Goal: Use online tool/utility: Utilize a website feature to perform a specific function

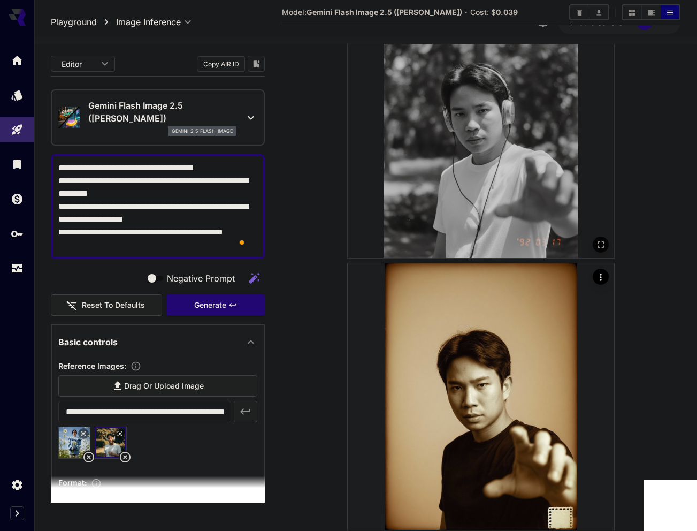
scroll to position [909, 0]
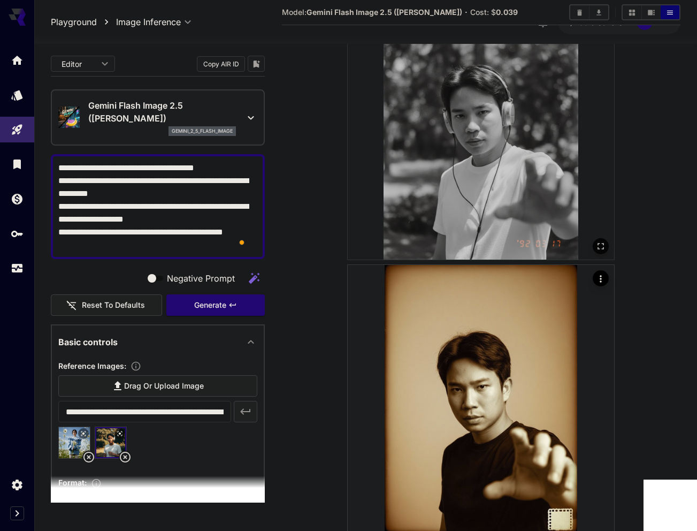
click at [502, 177] on img at bounding box center [481, 126] width 267 height 267
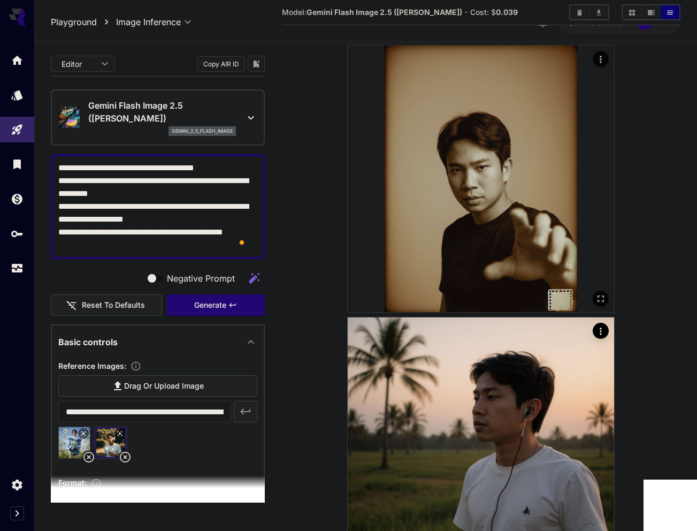
click at [501, 181] on img at bounding box center [481, 178] width 267 height 267
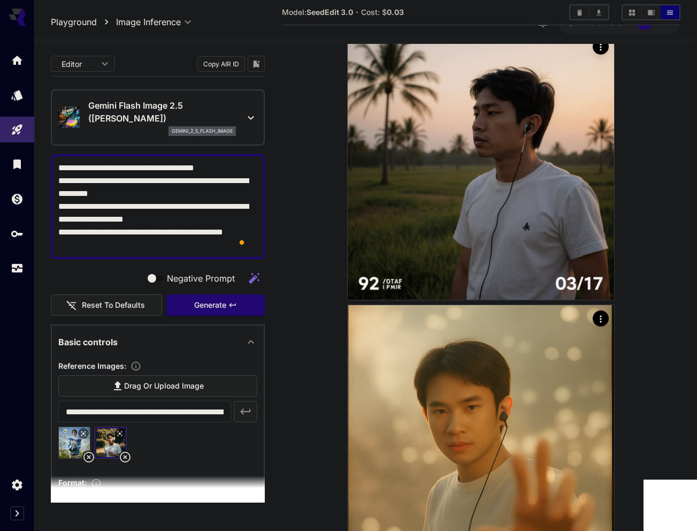
click at [501, 184] on img at bounding box center [481, 166] width 267 height 267
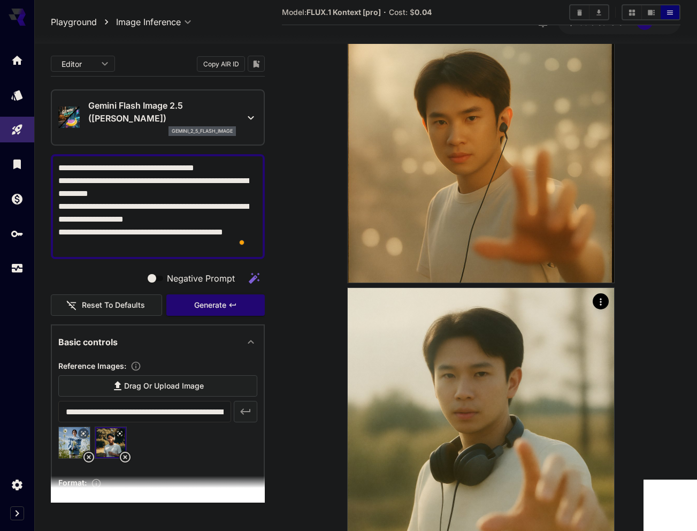
click at [501, 184] on img at bounding box center [481, 149] width 267 height 267
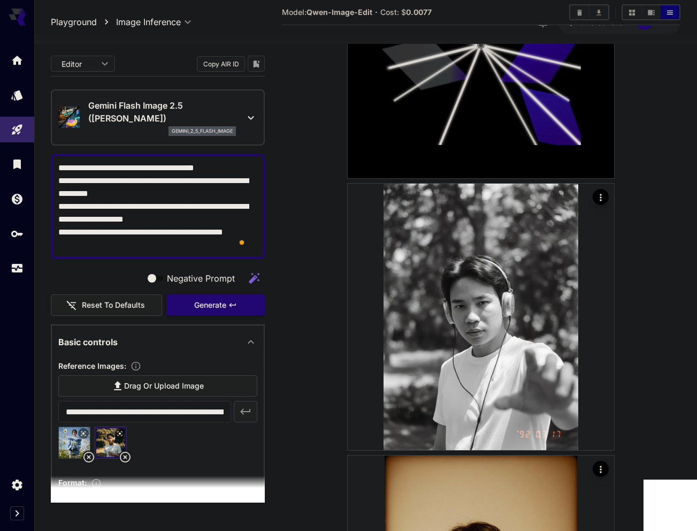
scroll to position [704, 0]
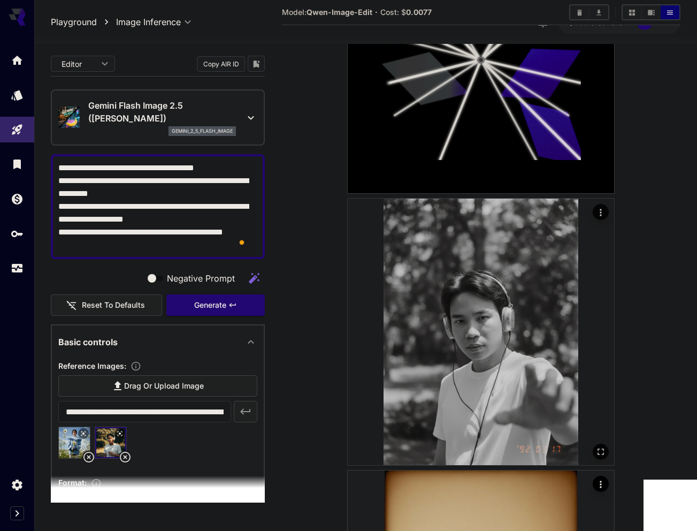
click at [497, 238] on img at bounding box center [481, 332] width 267 height 267
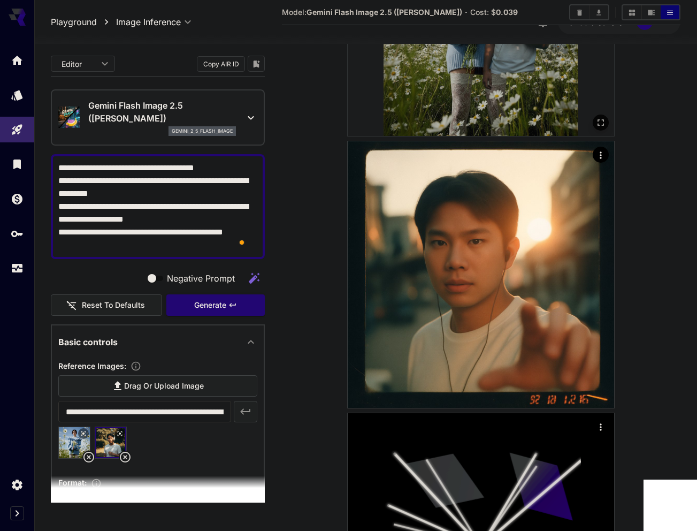
scroll to position [0, 0]
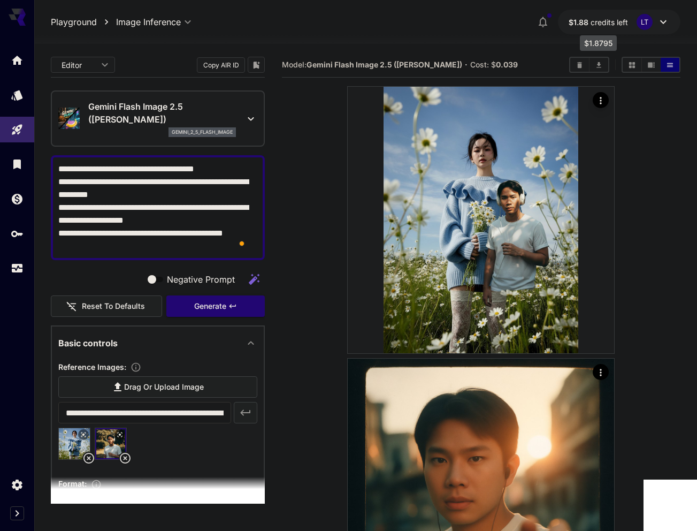
drag, startPoint x: 575, startPoint y: 19, endPoint x: 610, endPoint y: 21, distance: 34.9
click at [610, 21] on p "$1.88 credits left" at bounding box center [598, 22] width 59 height 11
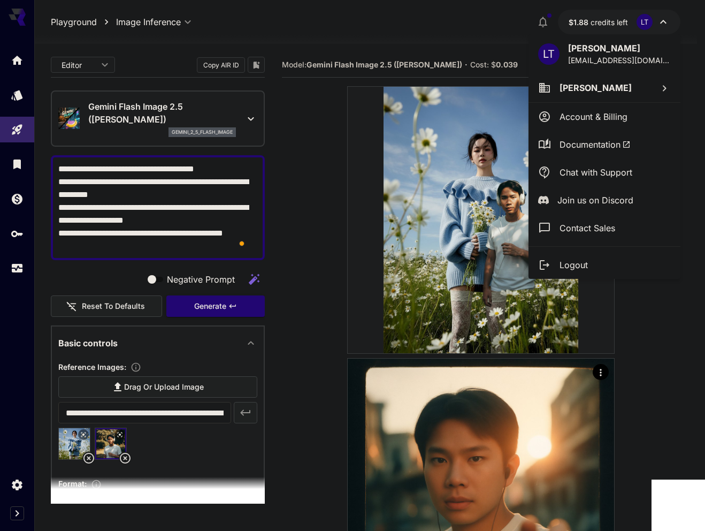
click at [350, 77] on div at bounding box center [352, 265] width 705 height 531
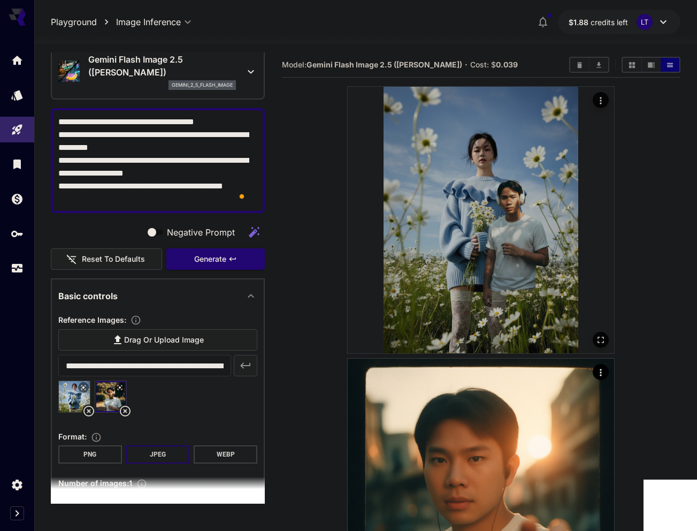
scroll to position [49, 0]
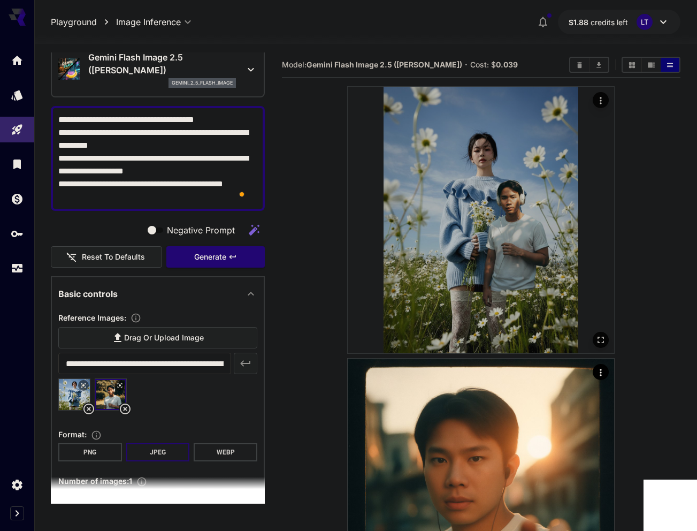
click at [473, 199] on img at bounding box center [481, 220] width 267 height 267
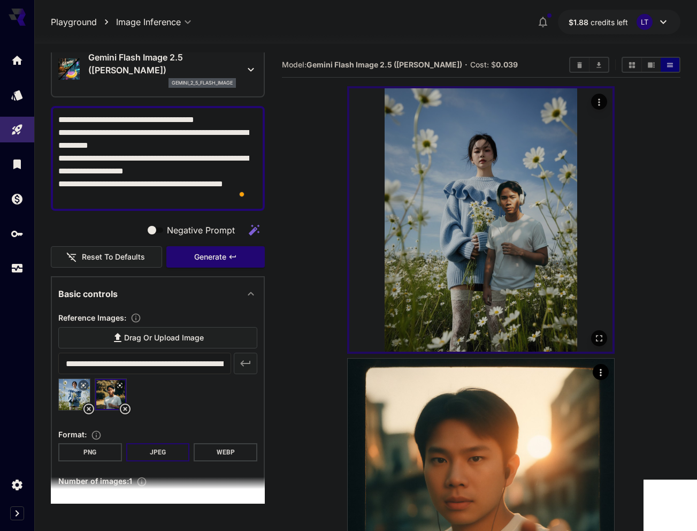
click at [466, 199] on img at bounding box center [480, 219] width 263 height 263
click at [602, 104] on icon "Actions" at bounding box center [599, 102] width 11 height 11
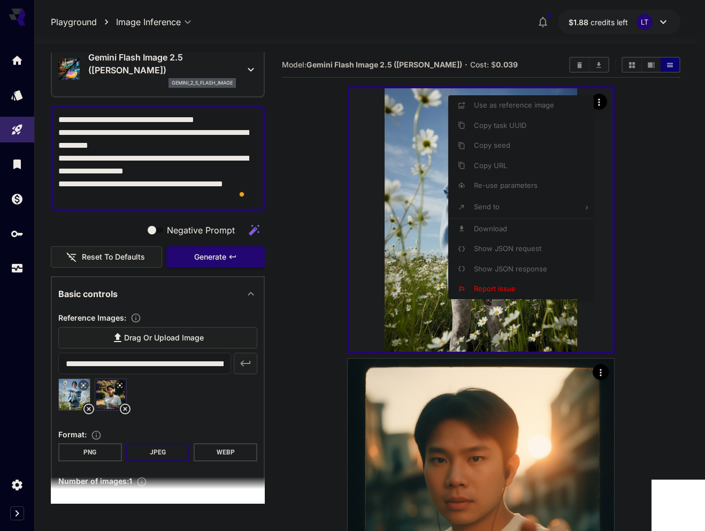
click at [648, 174] on div at bounding box center [352, 265] width 705 height 531
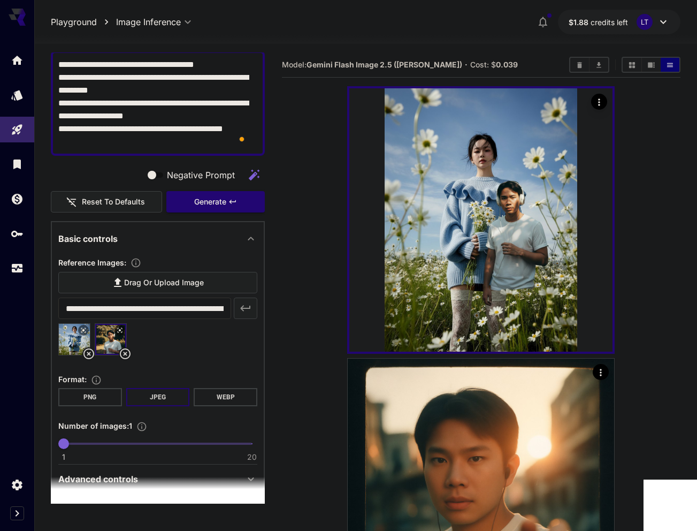
scroll to position [107, 0]
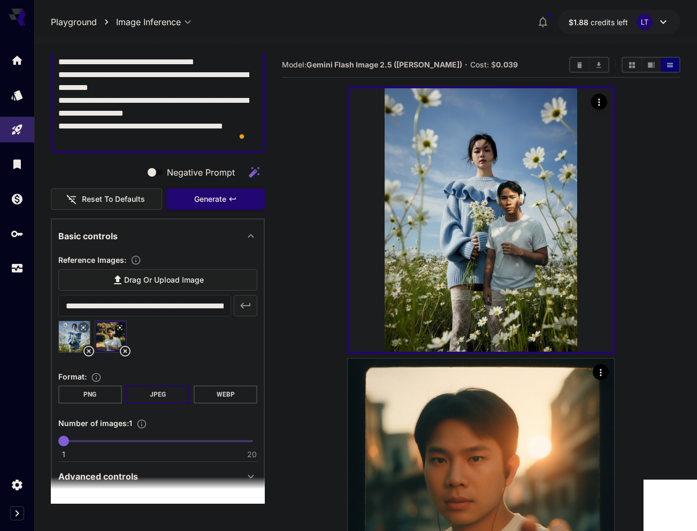
click at [86, 349] on icon at bounding box center [88, 351] width 13 height 13
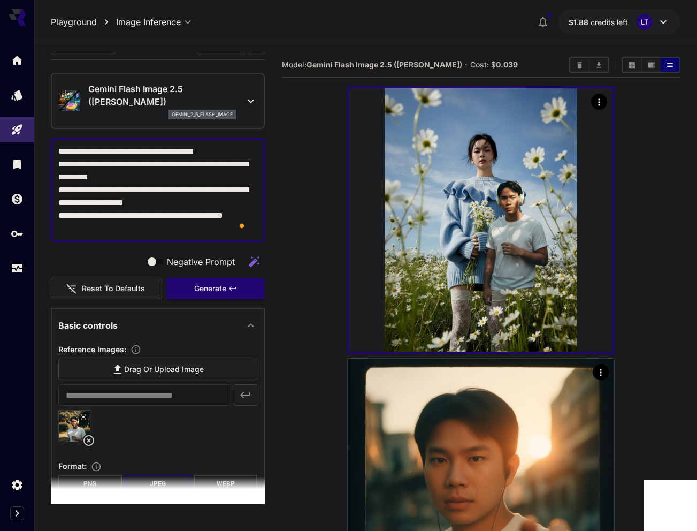
scroll to position [0, 0]
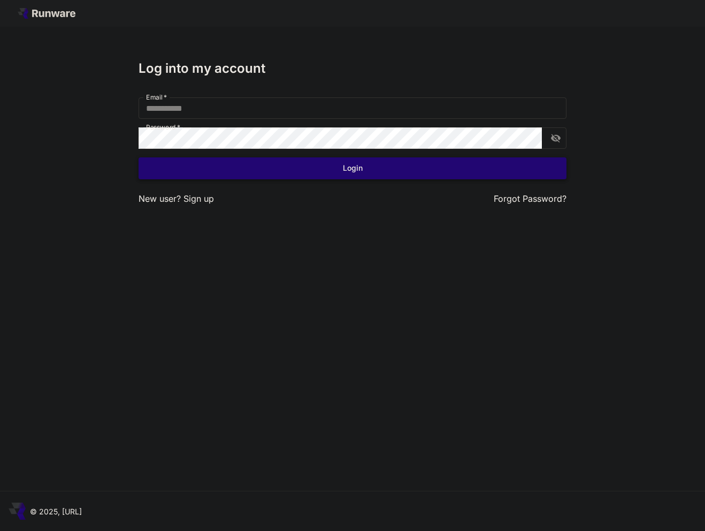
type input "**********"
click at [402, 165] on button "Login" at bounding box center [353, 168] width 428 height 22
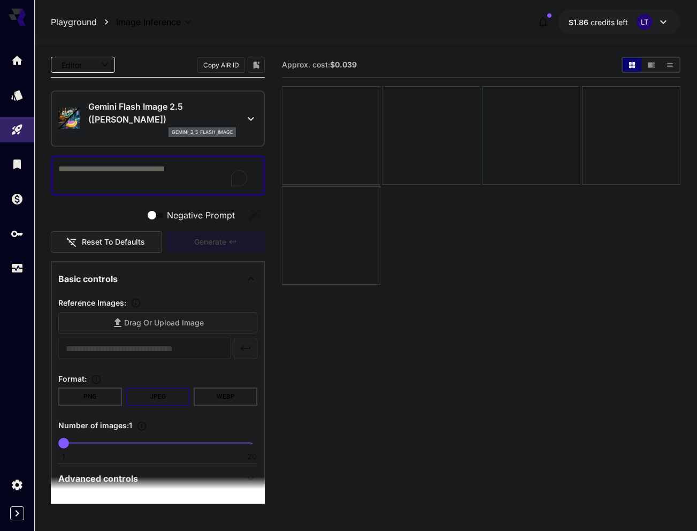
click at [148, 125] on p "Gemini Flash Image 2.5 ([PERSON_NAME])" at bounding box center [162, 113] width 148 height 26
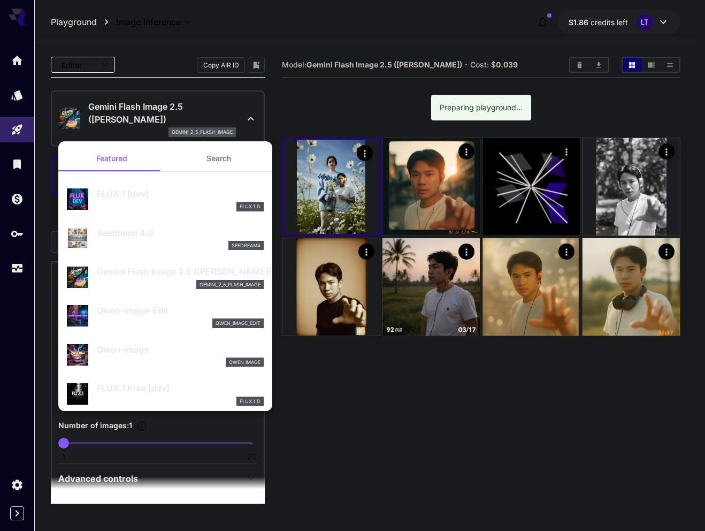
click at [148, 125] on div at bounding box center [352, 265] width 705 height 531
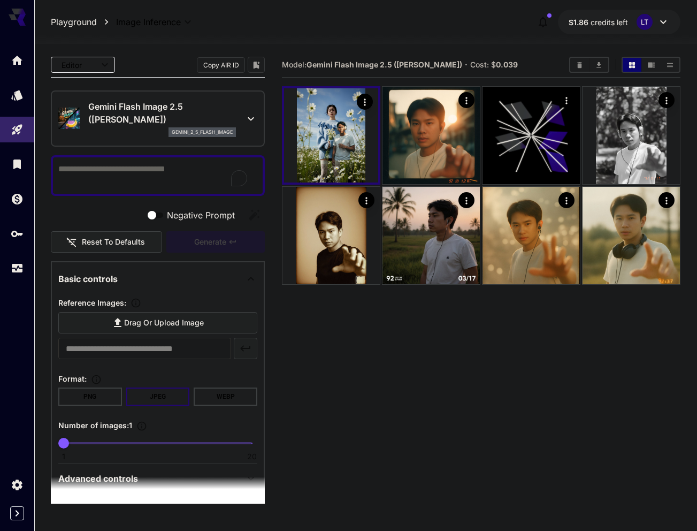
click at [127, 172] on textarea "Negative Prompt" at bounding box center [157, 176] width 199 height 26
paste textarea "**********"
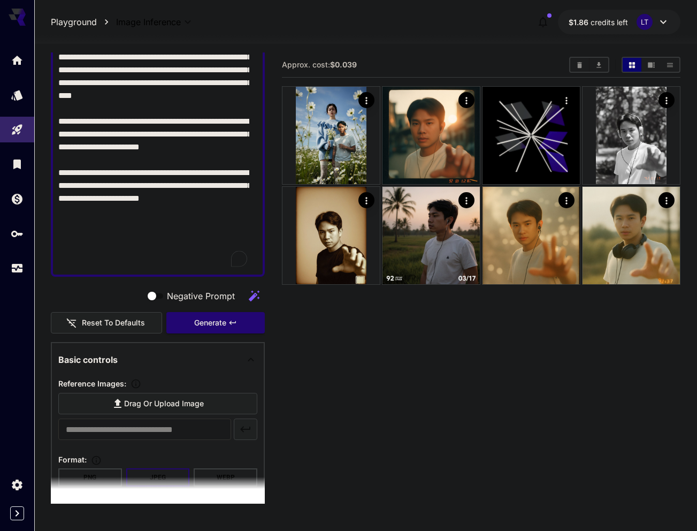
scroll to position [345, 0]
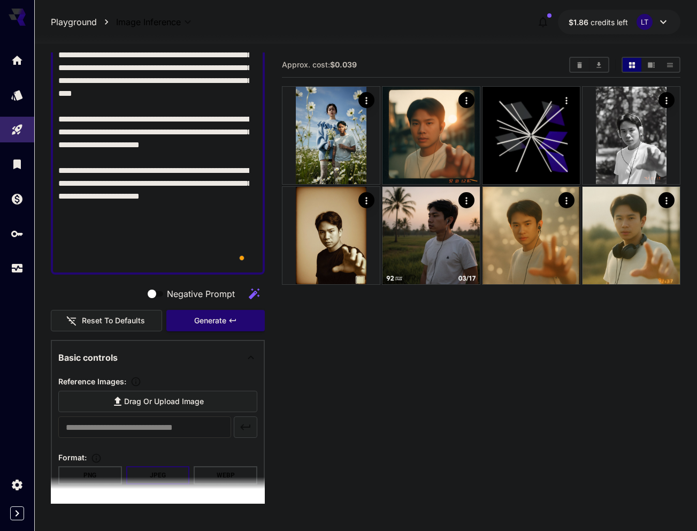
drag, startPoint x: 57, startPoint y: 182, endPoint x: 63, endPoint y: 191, distance: 10.4
click at [192, 235] on div at bounding box center [158, 42] width 214 height 465
drag, startPoint x: 59, startPoint y: 180, endPoint x: 268, endPoint y: 262, distance: 223.7
click at [268, 262] on main "Editor **** ​ Copy AIR ID Gemini Flash Image 2.5 (Nano Banana) gemini_2_5_flash…" at bounding box center [366, 321] width 630 height 539
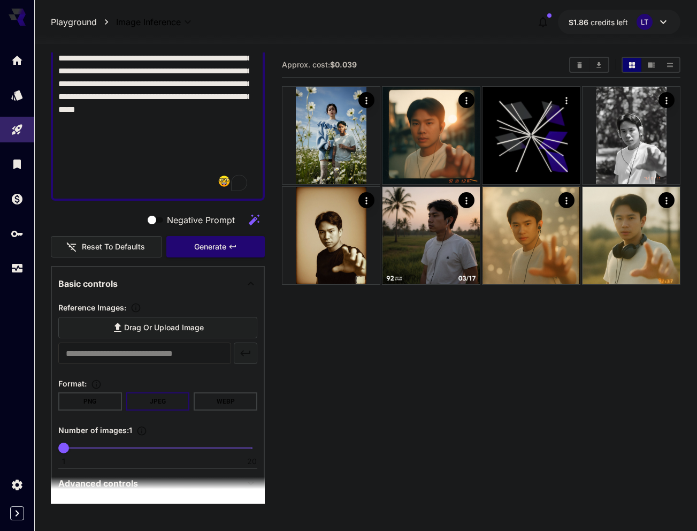
scroll to position [328, 0]
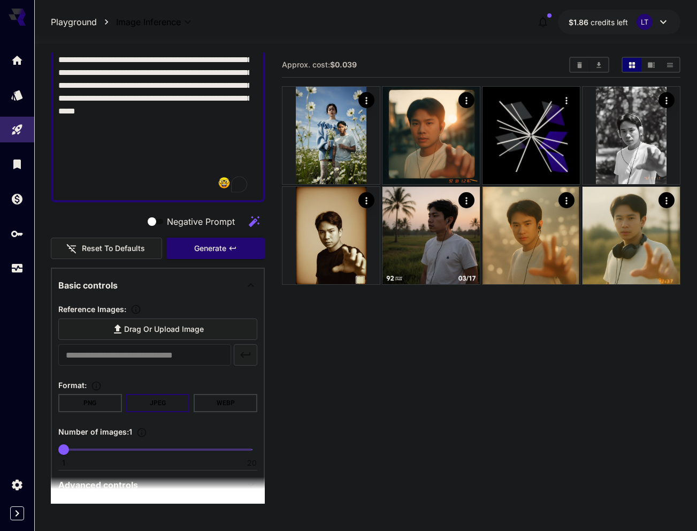
type textarea "**********"
click at [128, 336] on span "Drag or upload image" at bounding box center [164, 329] width 80 height 13
click at [0, 0] on input "Drag or upload image" at bounding box center [0, 0] width 0 height 0
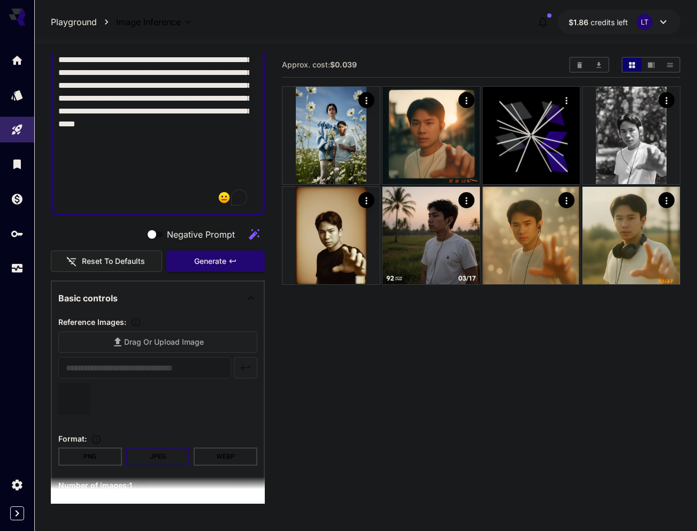
type input "**********"
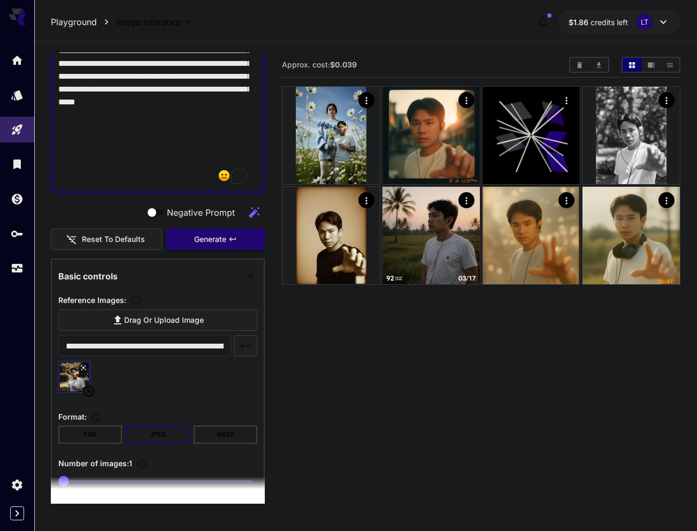
scroll to position [422, 0]
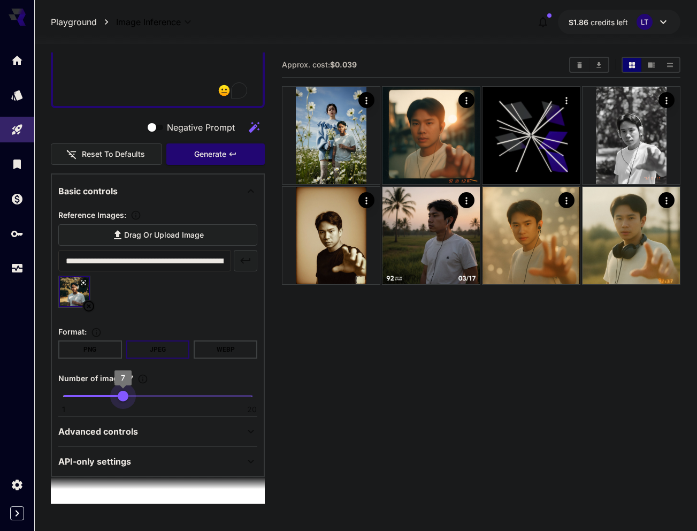
drag, startPoint x: 79, startPoint y: 394, endPoint x: 123, endPoint y: 397, distance: 44.0
click at [123, 397] on span "1 20 7" at bounding box center [158, 396] width 188 height 16
drag, startPoint x: 83, startPoint y: 397, endPoint x: 62, endPoint y: 397, distance: 21.9
click at [62, 397] on span "1" at bounding box center [63, 396] width 11 height 11
type input "*"
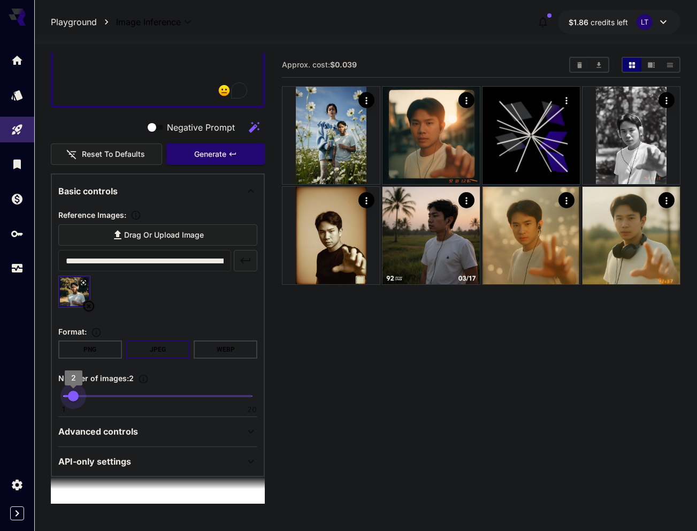
drag, startPoint x: 61, startPoint y: 397, endPoint x: 93, endPoint y: 397, distance: 32.1
click at [77, 401] on span "2" at bounding box center [73, 396] width 11 height 11
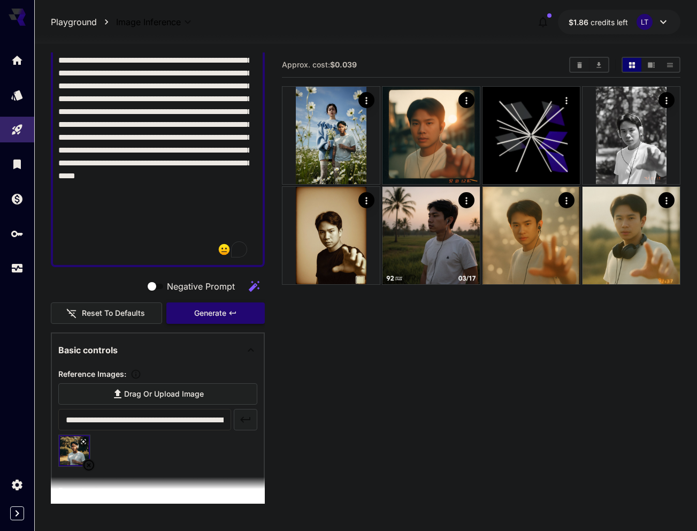
scroll to position [261, 0]
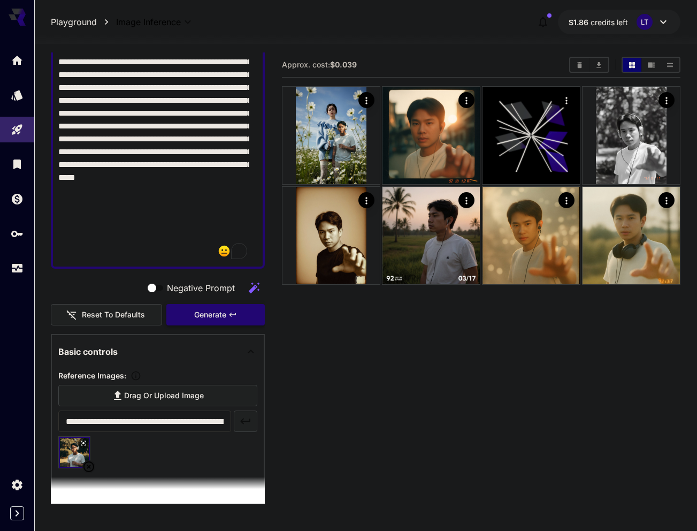
click at [200, 312] on span "Generate" at bounding box center [210, 314] width 32 height 13
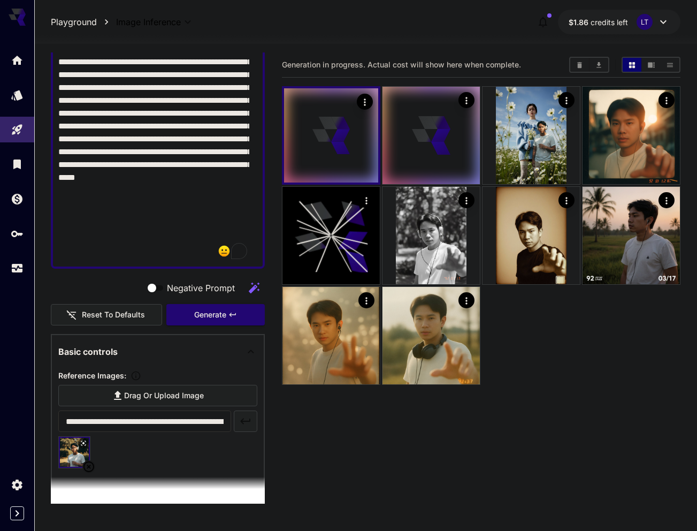
click at [661, 60] on button "Show media in list view" at bounding box center [670, 65] width 19 height 14
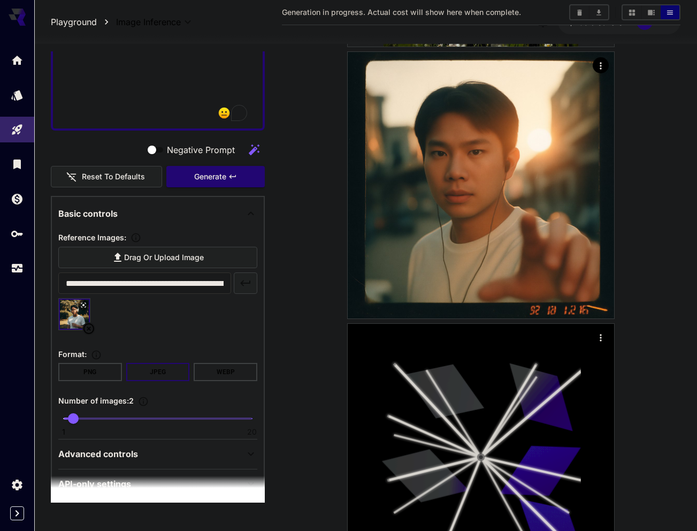
scroll to position [422, 0]
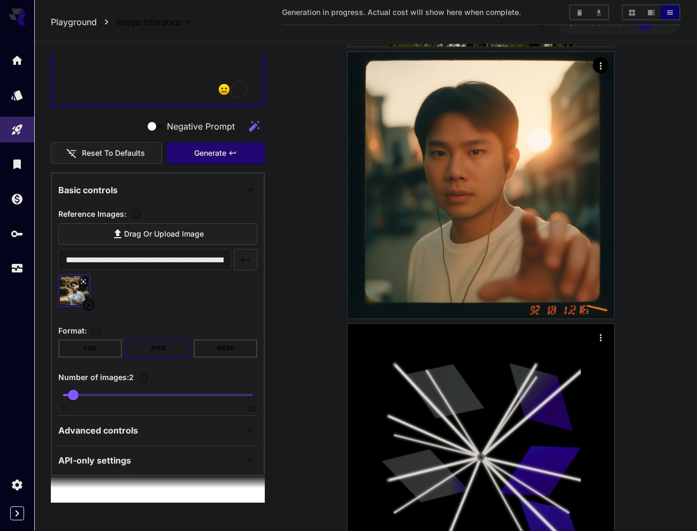
click at [198, 433] on div "Advanced controls" at bounding box center [151, 430] width 186 height 13
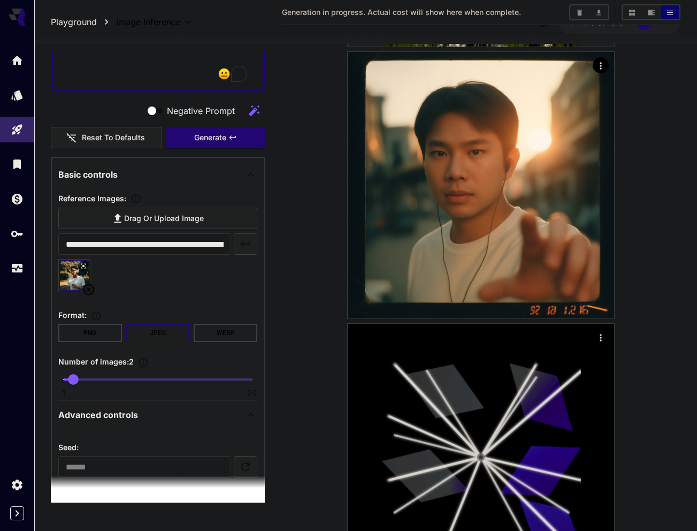
scroll to position [480, 0]
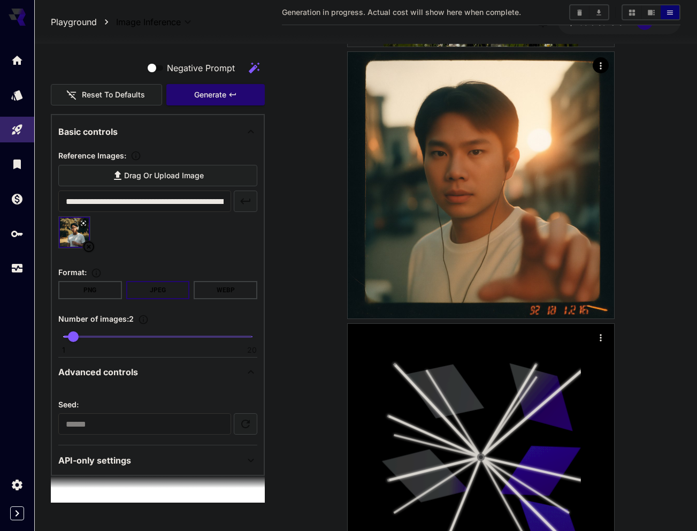
click at [245, 454] on icon at bounding box center [251, 460] width 13 height 13
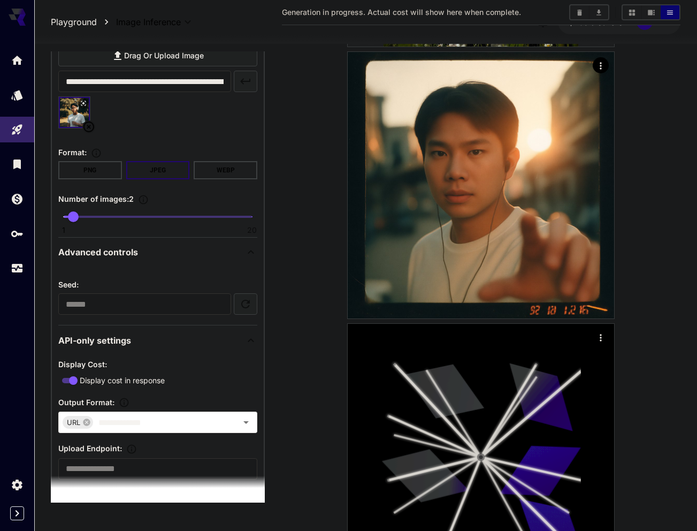
click at [245, 342] on icon at bounding box center [251, 340] width 13 height 13
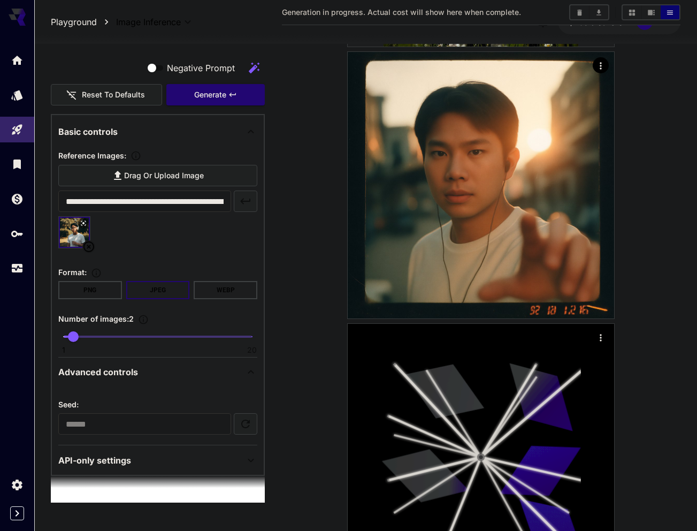
click at [245, 376] on icon at bounding box center [251, 372] width 13 height 13
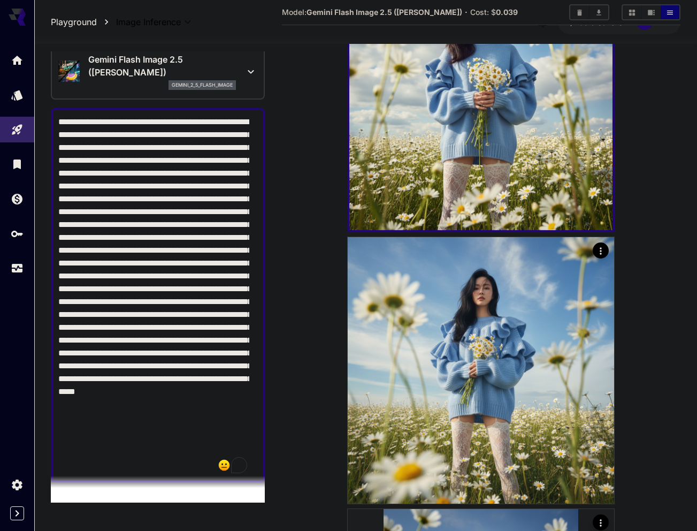
scroll to position [54, 0]
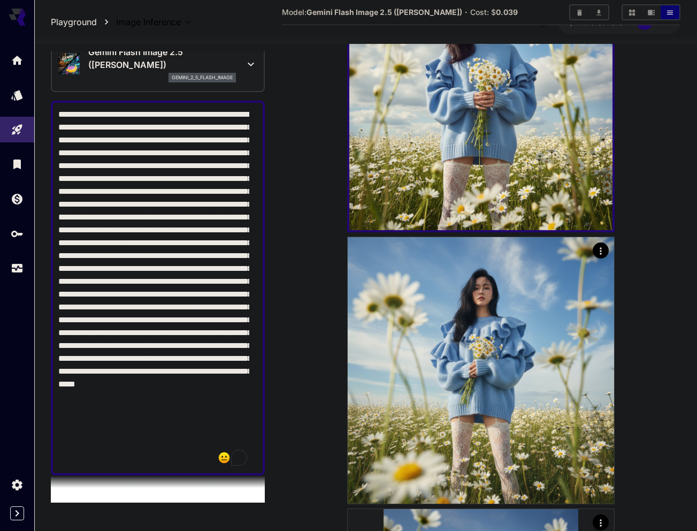
click at [173, 241] on textarea "Negative Prompt" at bounding box center [153, 288] width 191 height 360
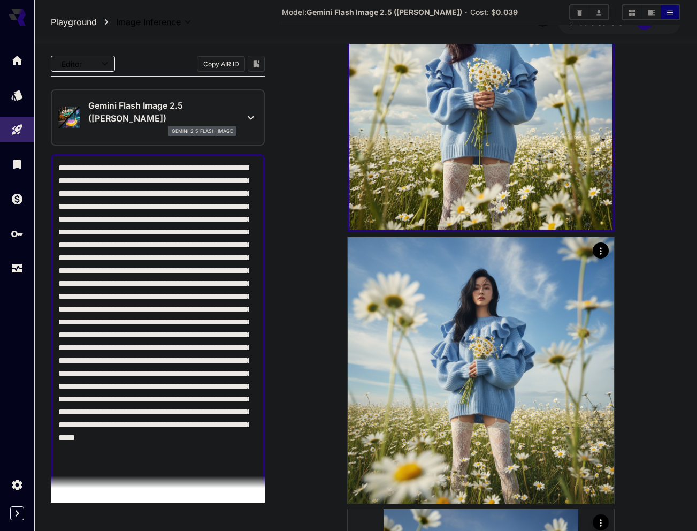
scroll to position [0, 0]
click at [208, 220] on textarea "Negative Prompt" at bounding box center [153, 342] width 191 height 360
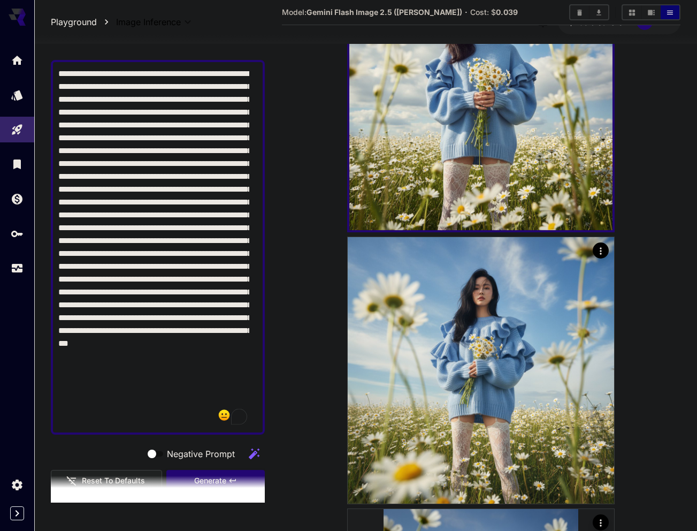
scroll to position [94, 0]
click at [215, 172] on textarea "Negative Prompt" at bounding box center [153, 248] width 191 height 360
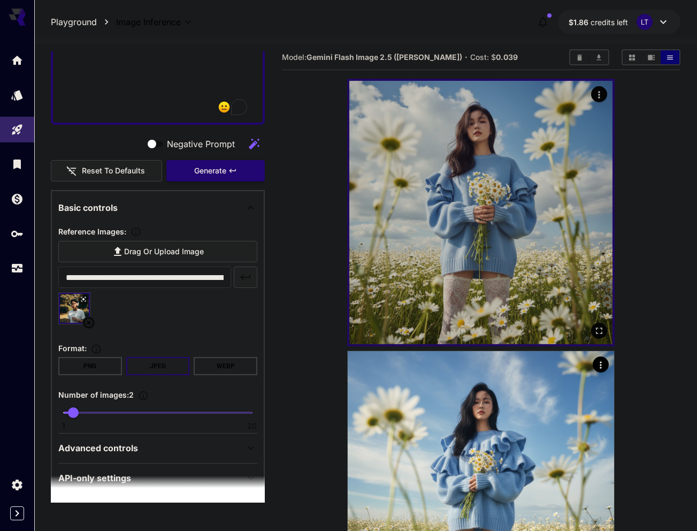
scroll to position [0, 0]
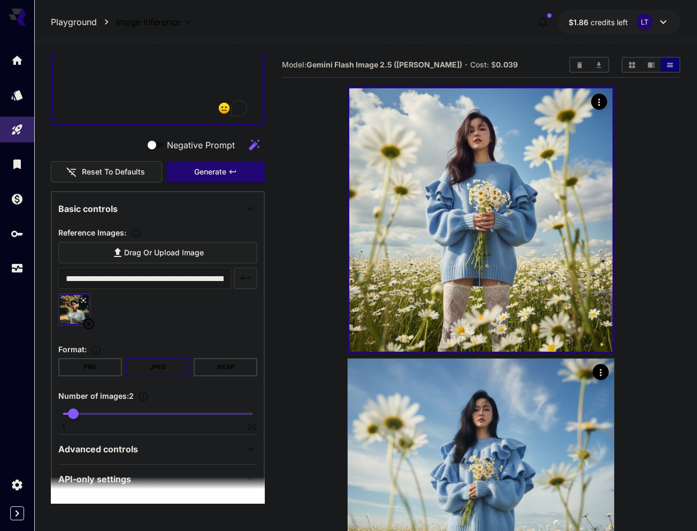
type textarea "**********"
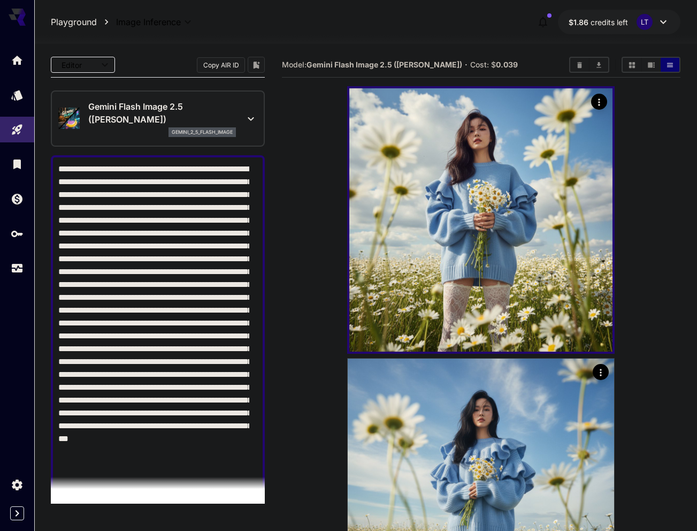
click at [206, 204] on textarea "Negative Prompt" at bounding box center [153, 343] width 191 height 360
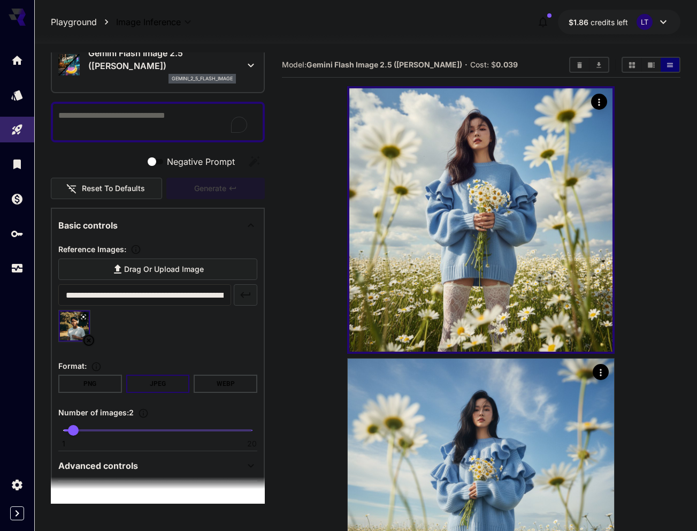
click at [88, 338] on icon at bounding box center [88, 340] width 13 height 13
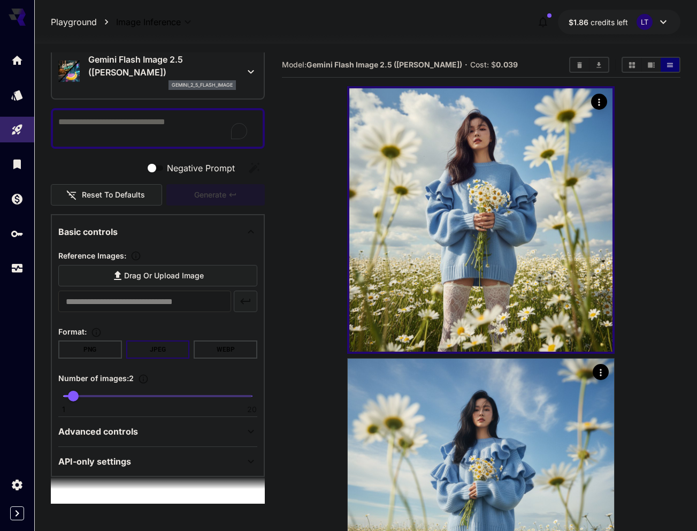
click at [161, 279] on span "Drag or upload image" at bounding box center [164, 275] width 80 height 13
click at [0, 0] on input "Drag or upload image" at bounding box center [0, 0] width 0 height 0
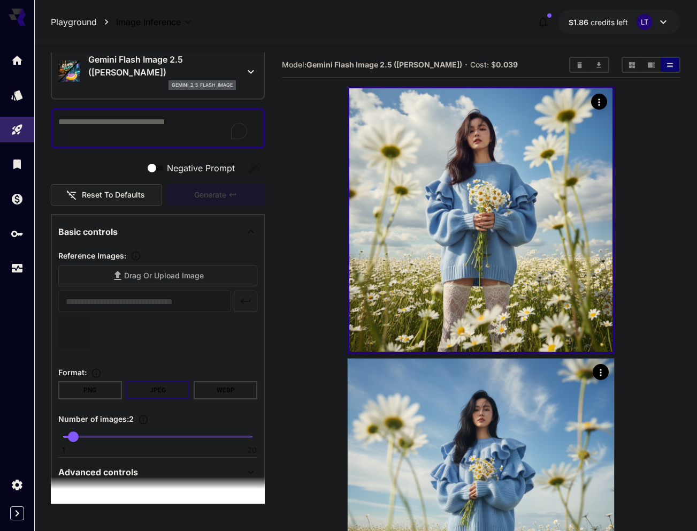
type input "**********"
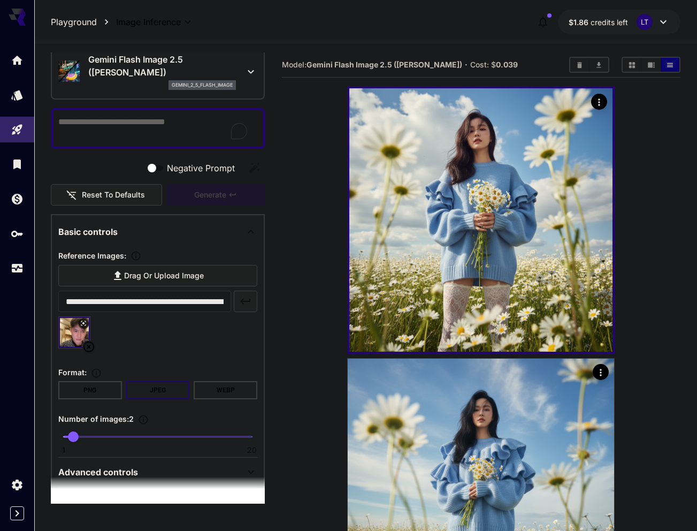
click at [113, 127] on textarea "Negative Prompt" at bounding box center [153, 129] width 191 height 26
paste textarea "**********"
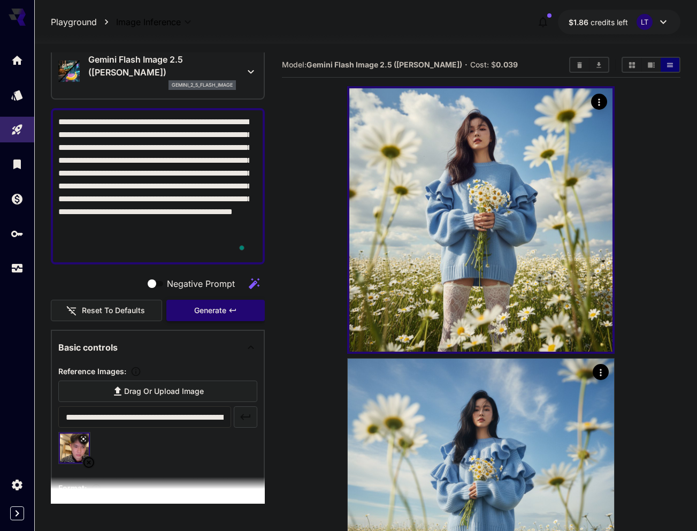
type textarea "**********"
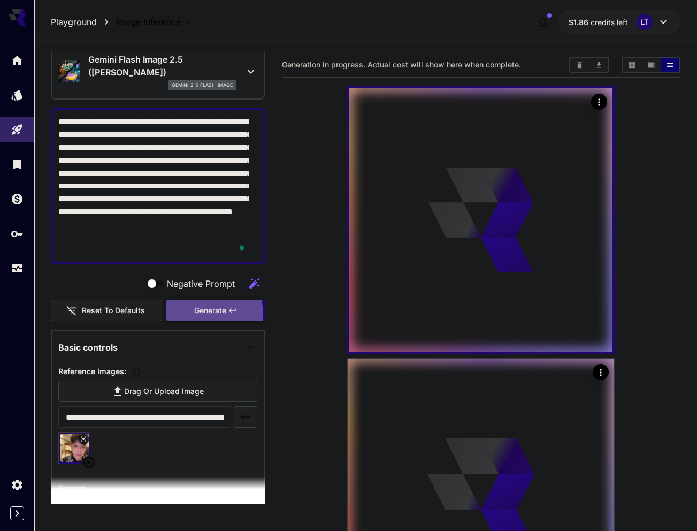
click at [204, 314] on span "Generate" at bounding box center [210, 310] width 32 height 13
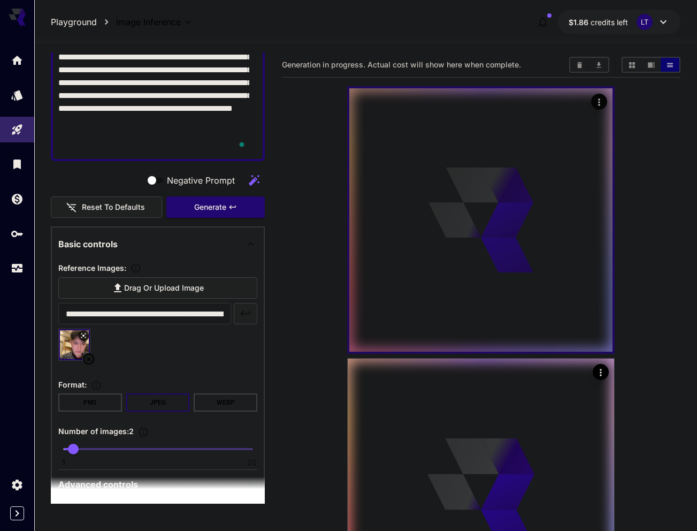
scroll to position [175, 0]
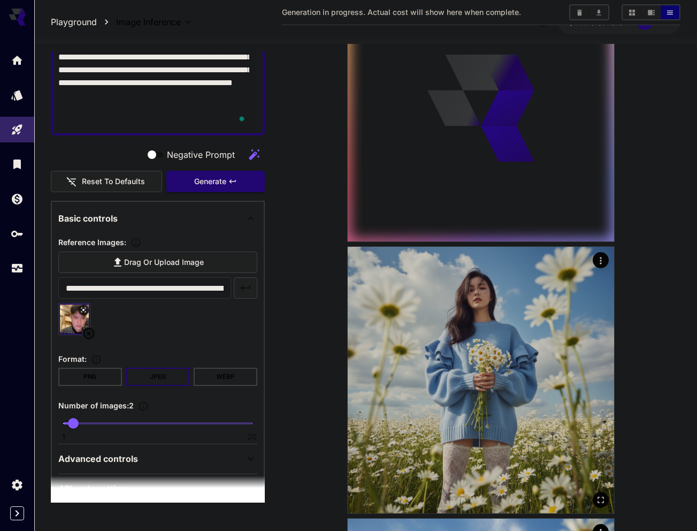
click at [432, 343] on img at bounding box center [481, 380] width 267 height 267
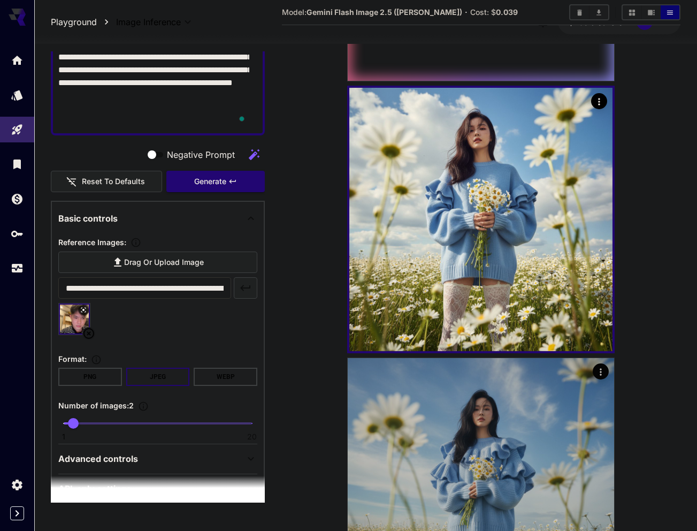
click at [439, 403] on img at bounding box center [481, 491] width 267 height 267
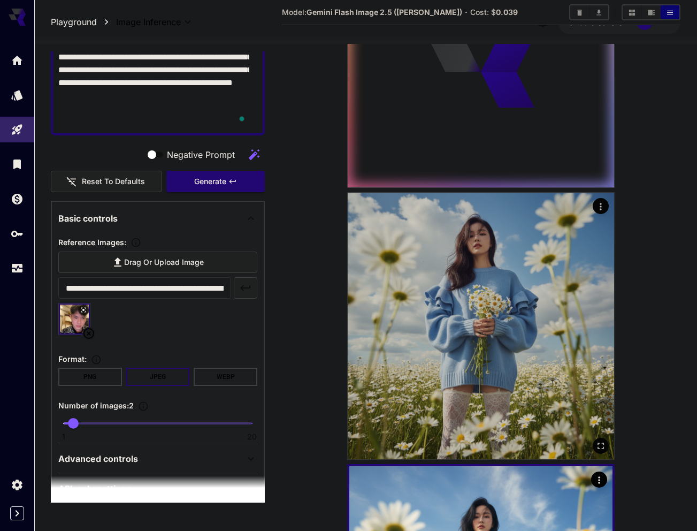
click at [434, 360] on img at bounding box center [481, 326] width 267 height 267
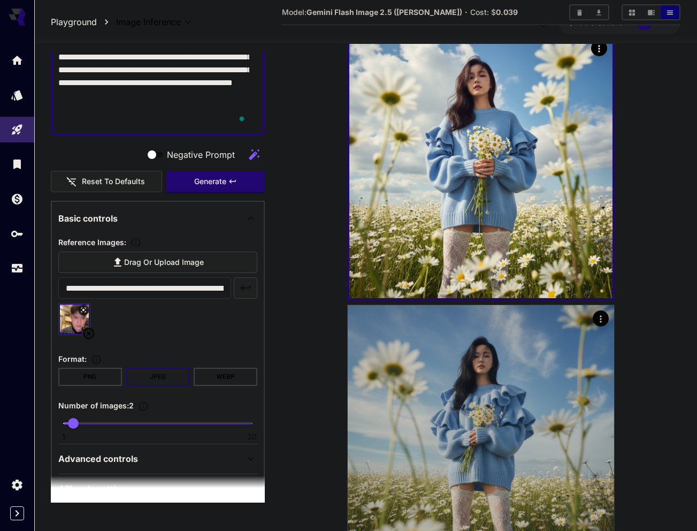
click at [432, 393] on img at bounding box center [481, 438] width 267 height 267
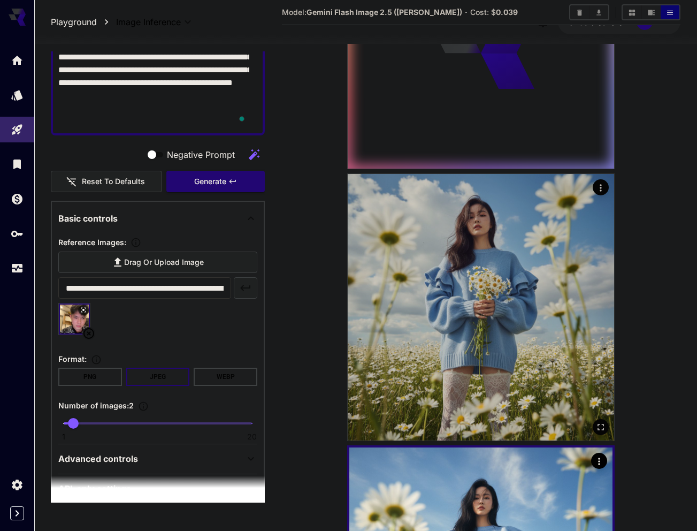
click at [414, 332] on img at bounding box center [481, 307] width 267 height 267
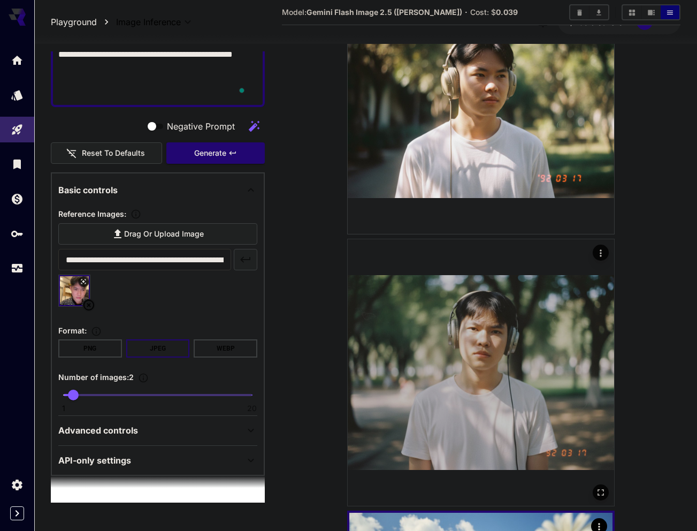
scroll to position [120, 0]
click at [534, 344] on img at bounding box center [481, 372] width 267 height 267
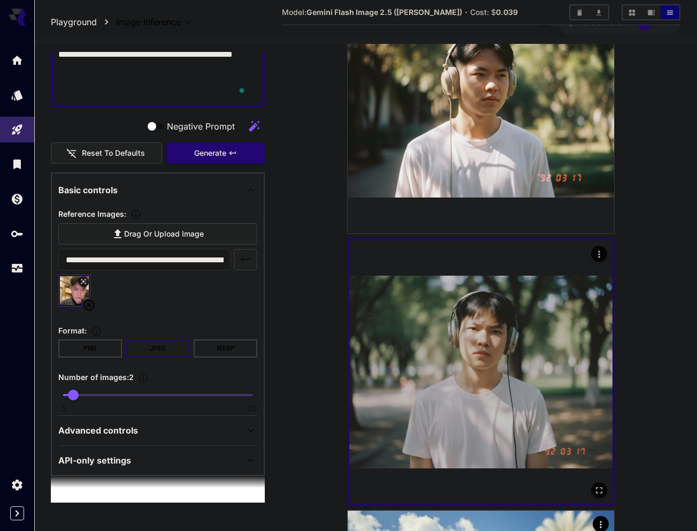
click at [477, 331] on img at bounding box center [480, 371] width 263 height 263
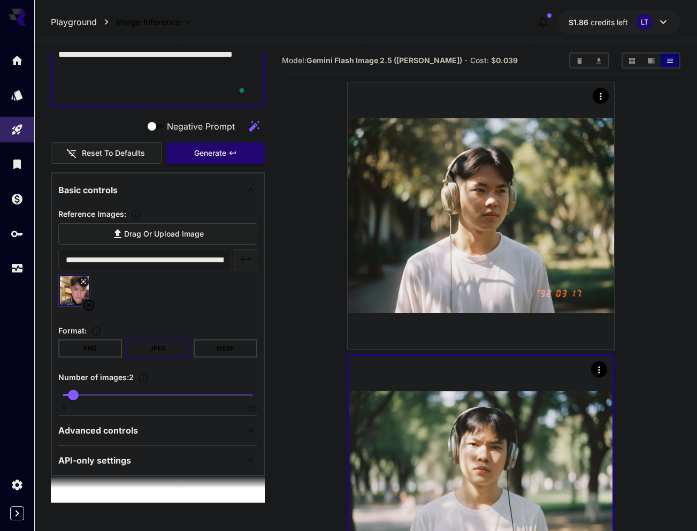
scroll to position [3, 0]
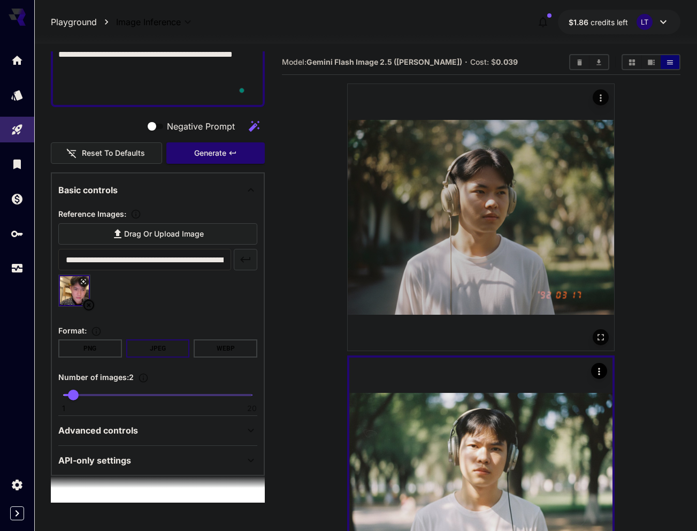
click at [601, 94] on icon "Actions" at bounding box center [601, 98] width 11 height 11
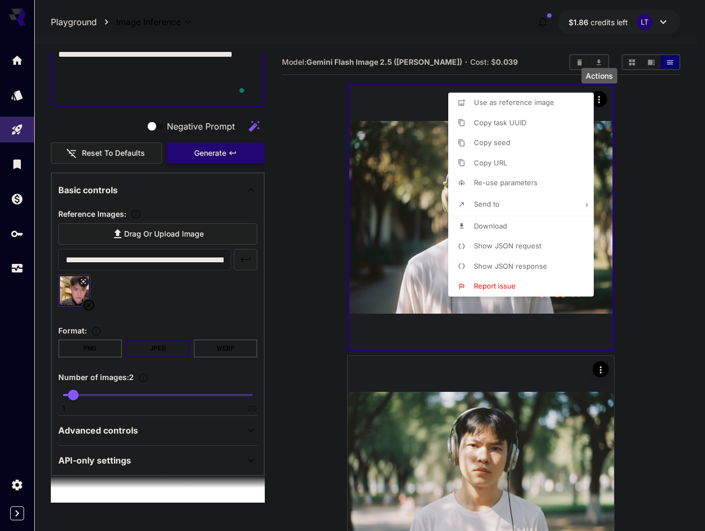
click at [496, 223] on span "Download" at bounding box center [490, 226] width 33 height 9
click at [89, 302] on div at bounding box center [352, 265] width 705 height 531
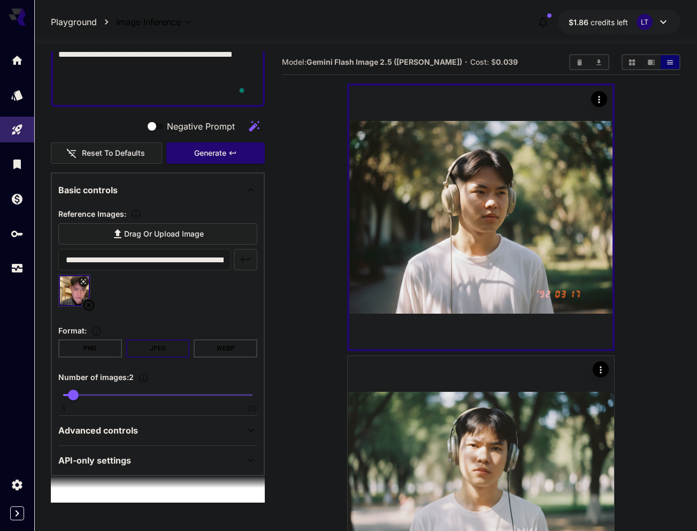
click at [87, 306] on icon at bounding box center [88, 305] width 13 height 13
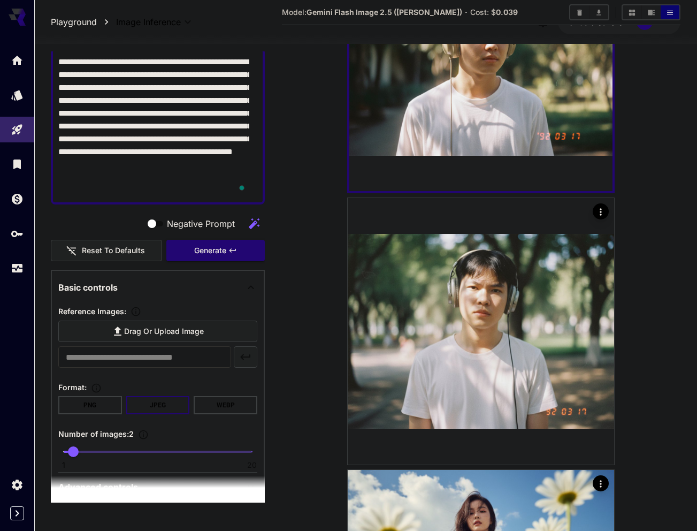
scroll to position [107, 0]
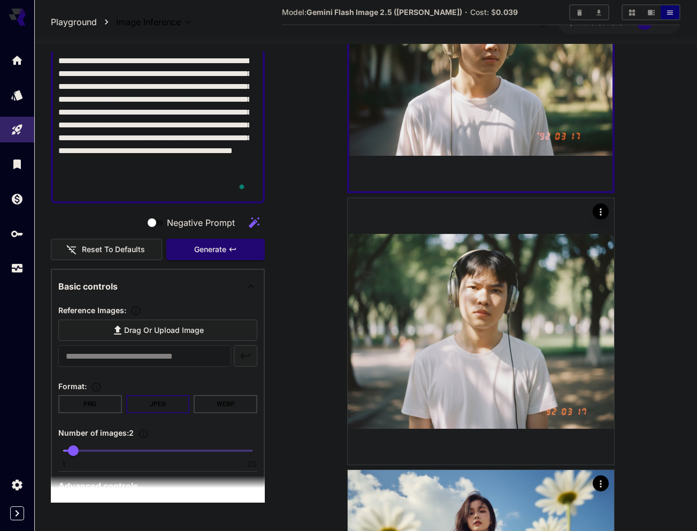
click at [143, 190] on textarea "**********" at bounding box center [153, 125] width 191 height 141
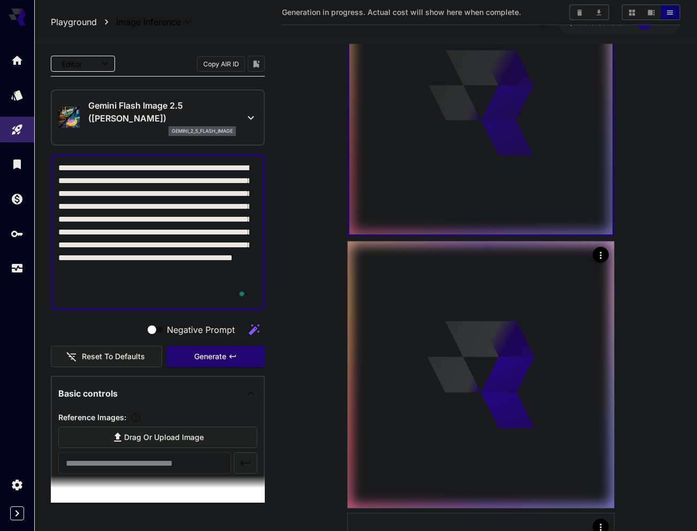
scroll to position [0, 0]
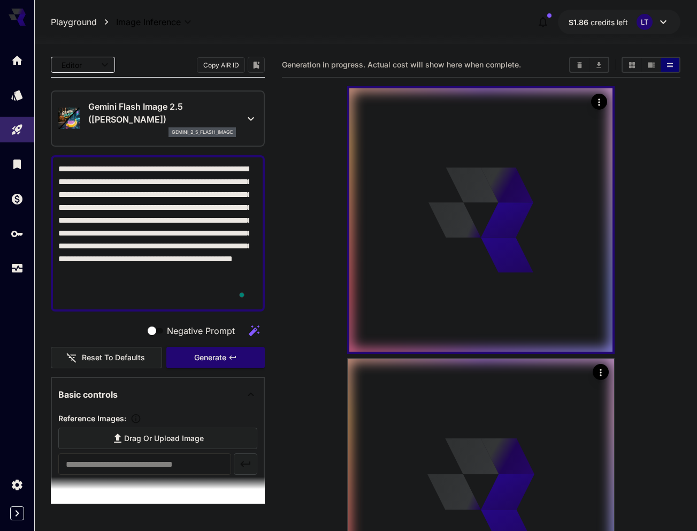
click at [123, 299] on textarea "**********" at bounding box center [153, 233] width 191 height 141
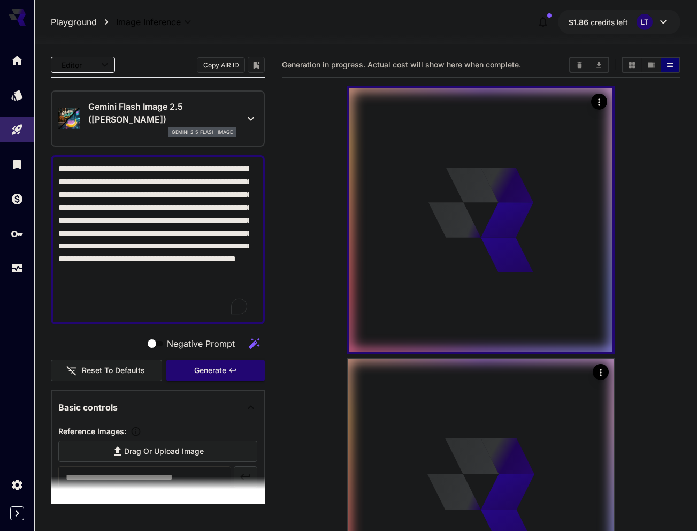
type textarea "**********"
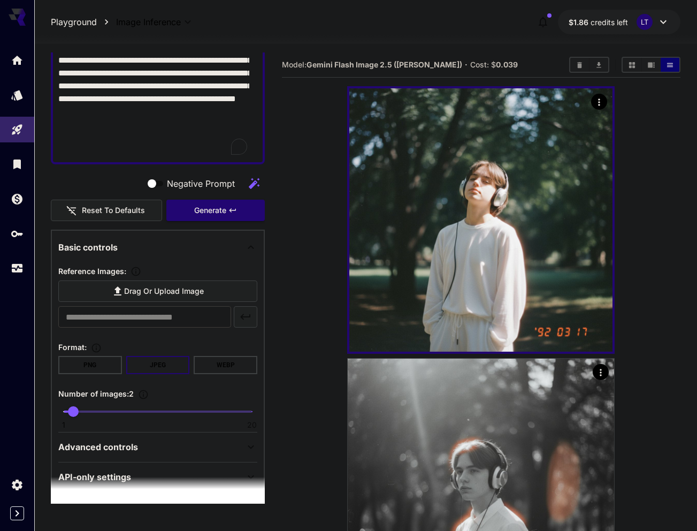
scroll to position [161, 0]
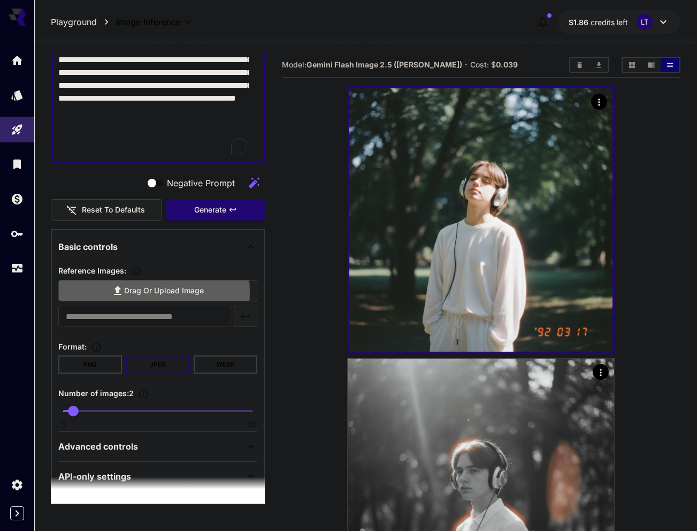
click at [120, 292] on icon at bounding box center [117, 290] width 13 height 13
click at [0, 0] on input "Drag or upload image" at bounding box center [0, 0] width 0 height 0
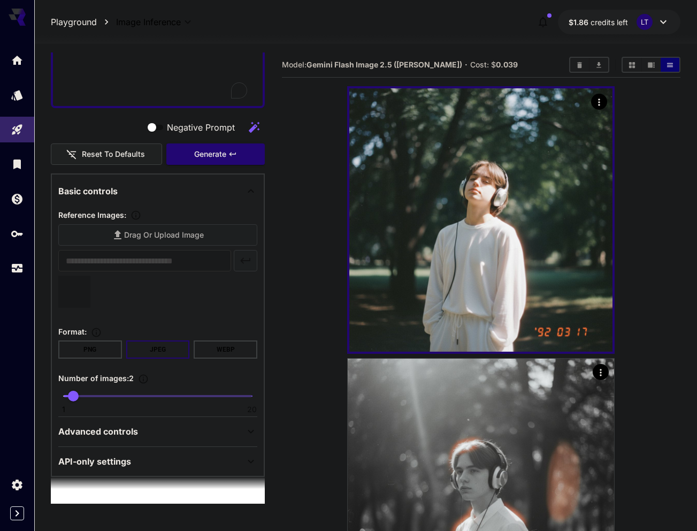
type input "**********"
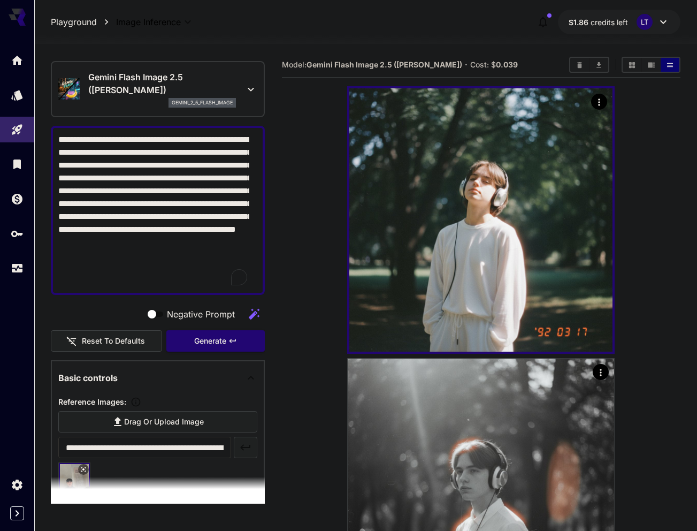
scroll to position [0, 0]
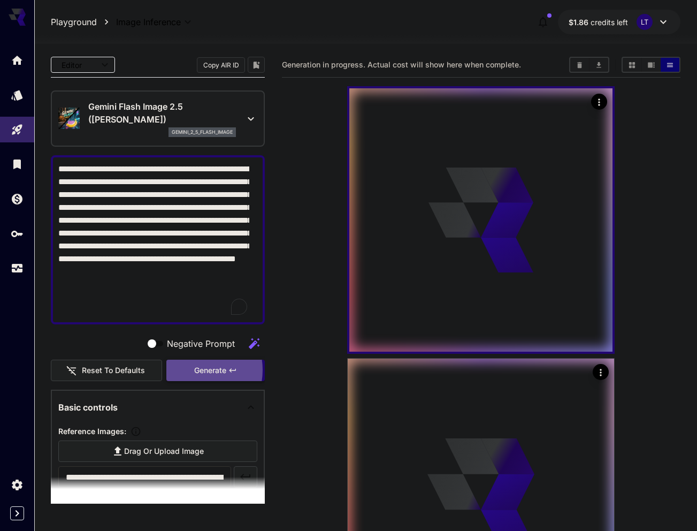
click at [194, 370] on span "Generate" at bounding box center [210, 370] width 32 height 13
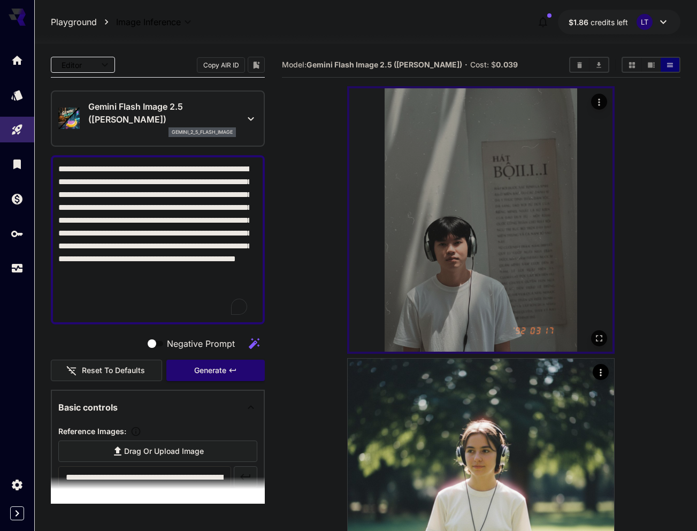
click at [592, 106] on button "Actions" at bounding box center [599, 102] width 16 height 16
click at [598, 108] on button "Actions" at bounding box center [599, 102] width 16 height 16
click at [602, 105] on icon "Actions" at bounding box center [599, 102] width 11 height 11
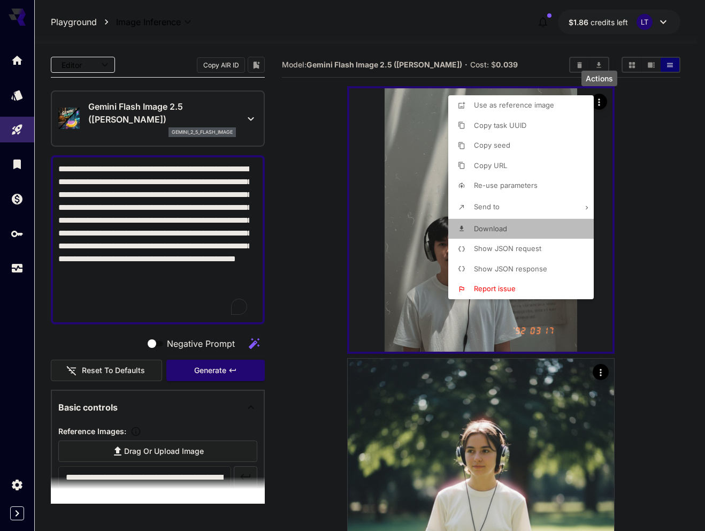
click at [491, 231] on span "Download" at bounding box center [490, 228] width 33 height 9
drag, startPoint x: 657, startPoint y: 300, endPoint x: 643, endPoint y: 303, distance: 14.3
click at [658, 301] on div at bounding box center [352, 265] width 705 height 531
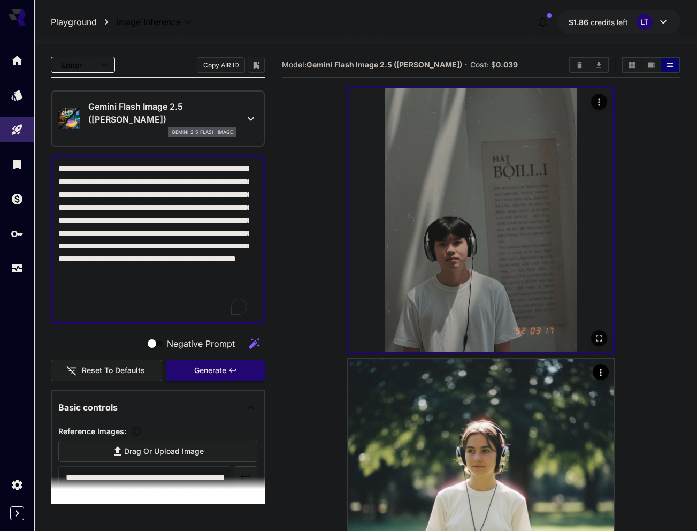
click at [475, 265] on img at bounding box center [480, 219] width 263 height 263
click at [596, 333] on icon "Open in fullscreen" at bounding box center [599, 338] width 11 height 11
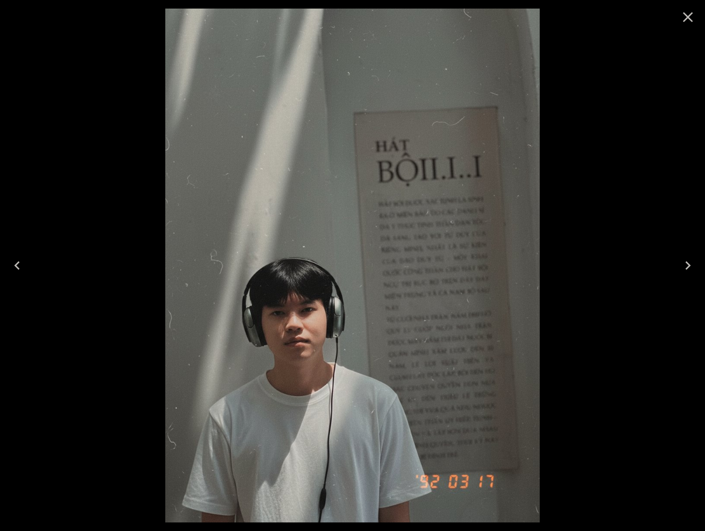
click at [685, 20] on icon "Close" at bounding box center [688, 17] width 10 height 10
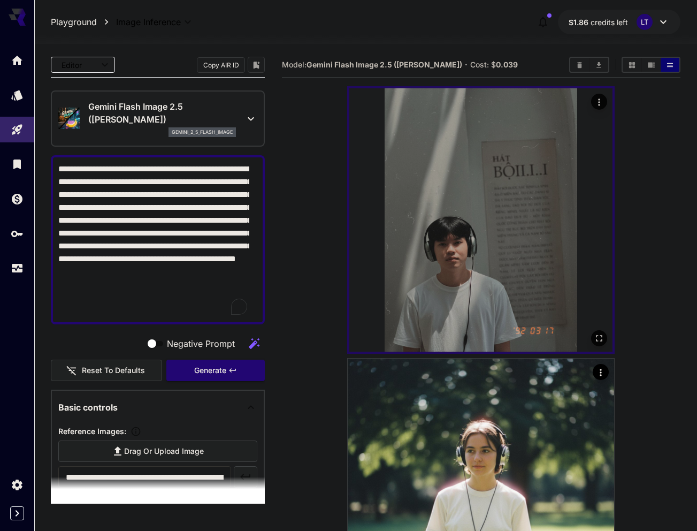
click at [595, 109] on div "Actions" at bounding box center [599, 102] width 16 height 16
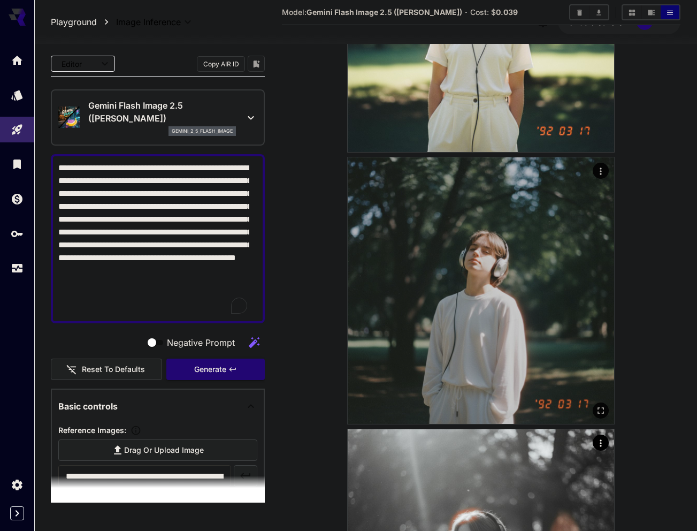
scroll to position [481, 0]
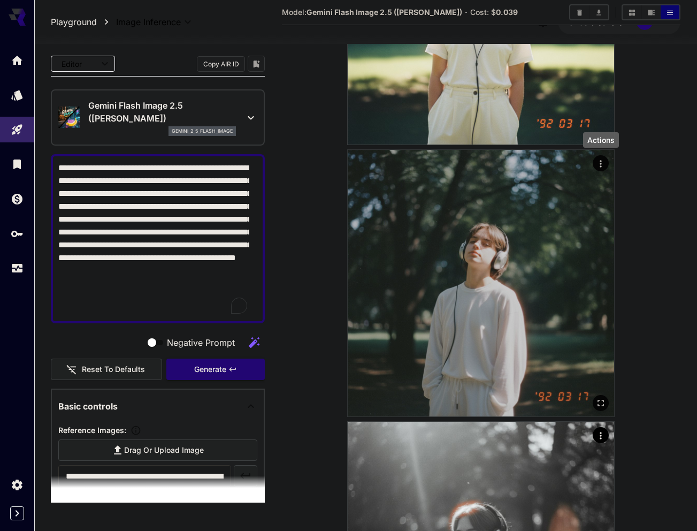
click at [597, 162] on icon "Actions" at bounding box center [601, 163] width 11 height 11
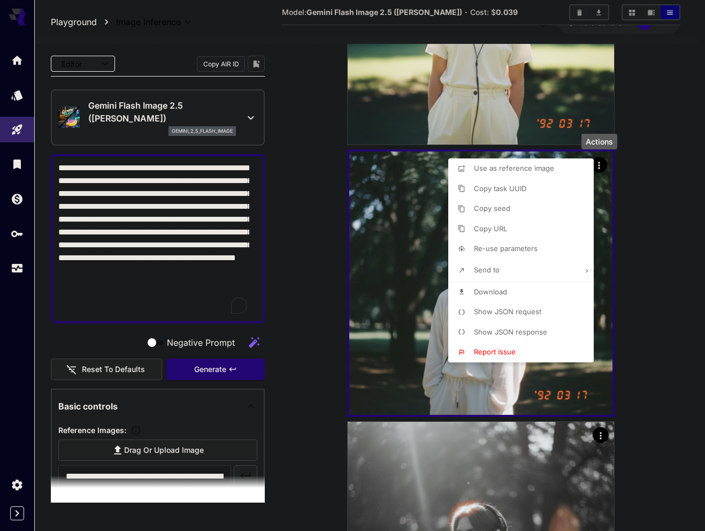
click at [491, 288] on span "Download" at bounding box center [490, 291] width 33 height 9
click at [656, 205] on div at bounding box center [352, 265] width 705 height 531
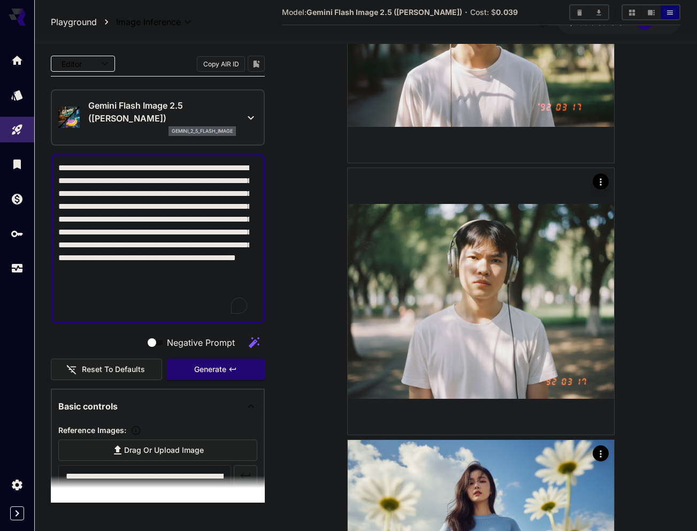
scroll to position [1290, 0]
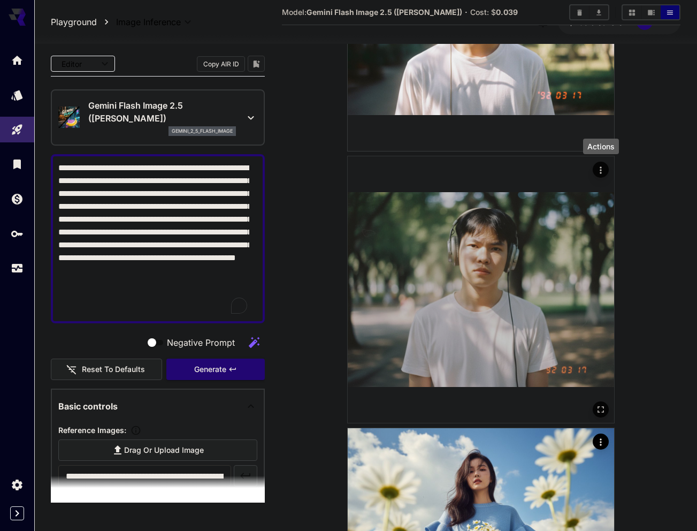
click at [594, 164] on div "Actions" at bounding box center [601, 170] width 16 height 16
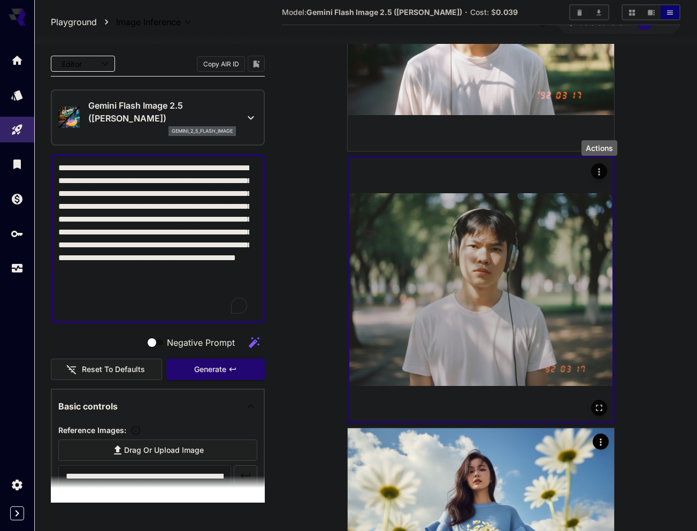
click at [596, 167] on icon "Actions" at bounding box center [599, 171] width 11 height 11
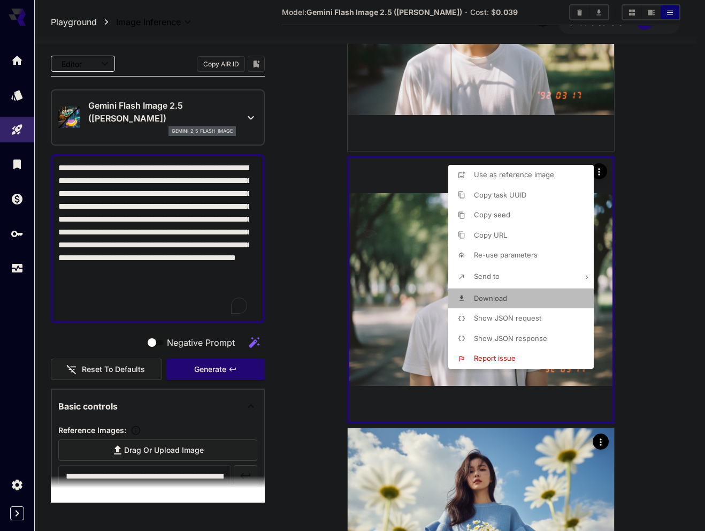
click at [480, 293] on p "Download" at bounding box center [490, 298] width 33 height 11
click at [326, 140] on div at bounding box center [352, 265] width 705 height 531
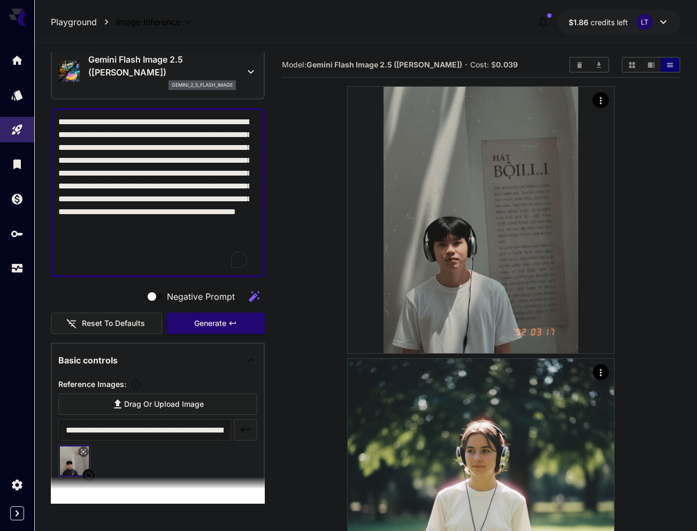
scroll to position [54, 0]
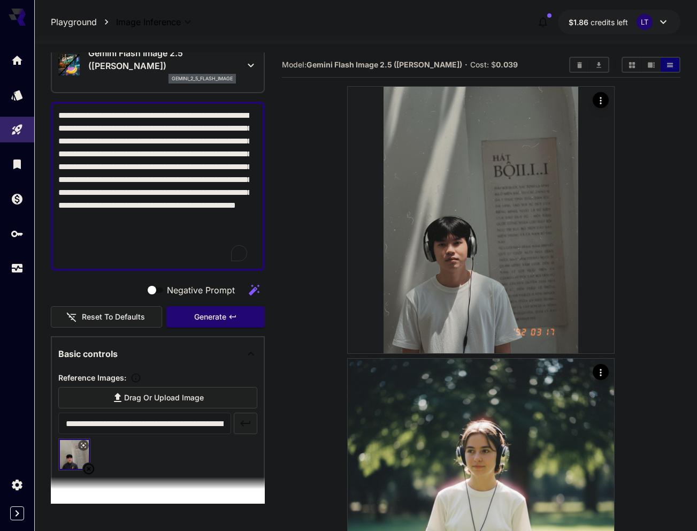
click at [140, 220] on textarea "**********" at bounding box center [153, 186] width 191 height 154
click at [604, 20] on span "credits left" at bounding box center [609, 22] width 37 height 9
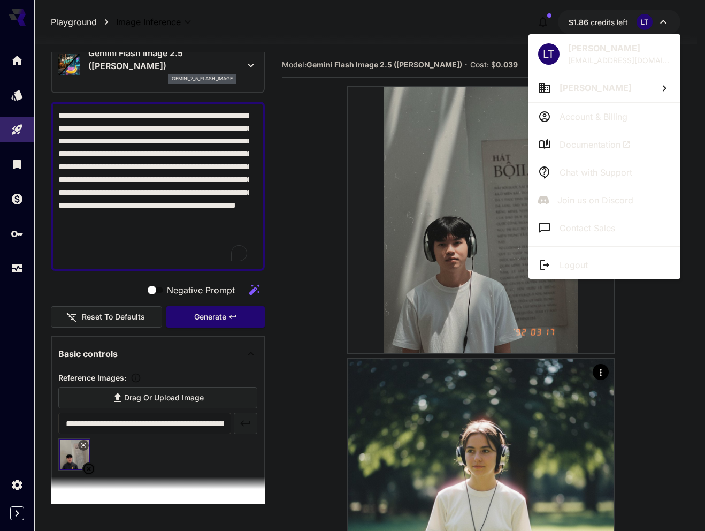
click at [671, 93] on li "[PERSON_NAME]" at bounding box center [605, 87] width 152 height 29
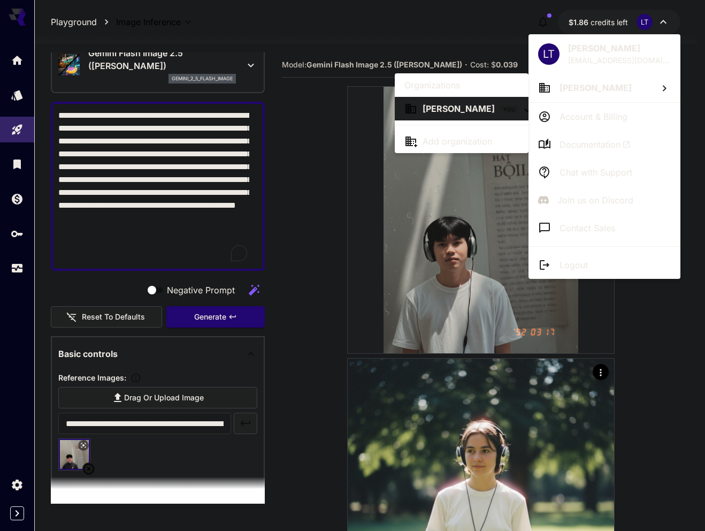
click at [339, 226] on div at bounding box center [352, 265] width 705 height 531
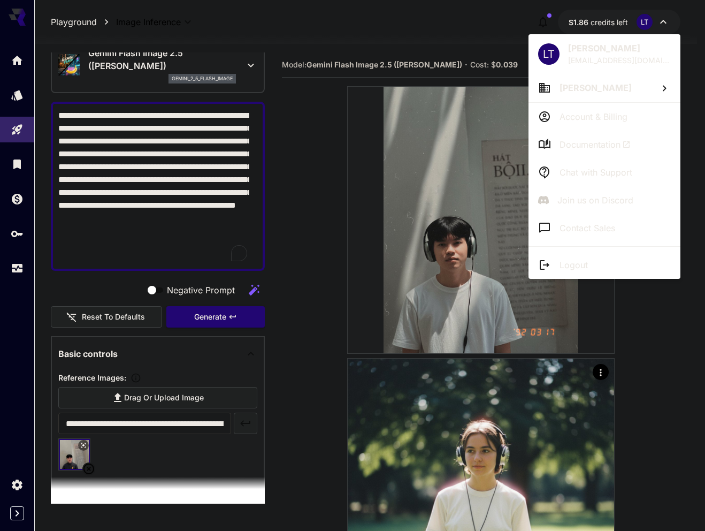
click at [313, 225] on div at bounding box center [352, 265] width 705 height 531
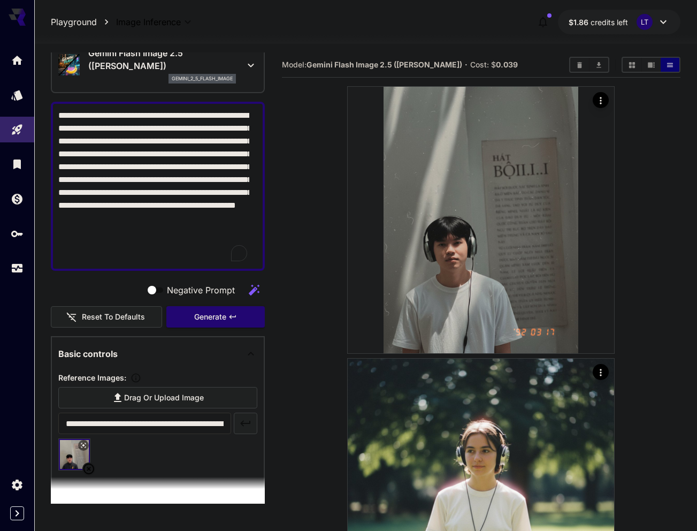
click at [546, 23] on icon "button" at bounding box center [543, 22] width 9 height 11
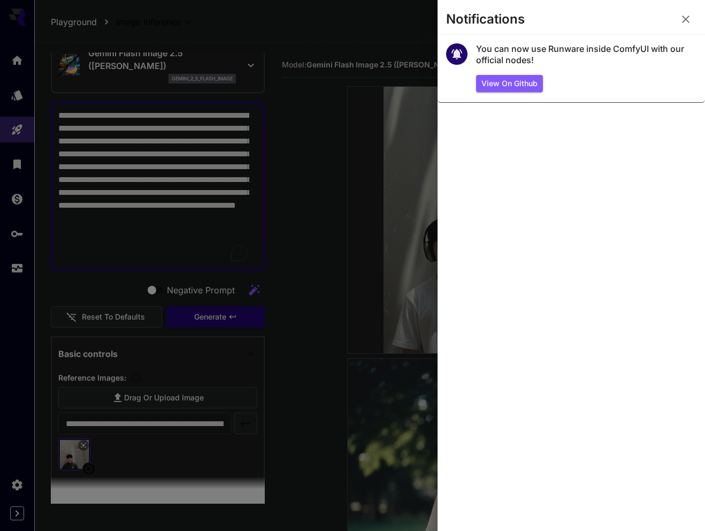
click at [699, 19] on section "Notifications" at bounding box center [572, 22] width 268 height 26
click at [687, 19] on icon "button" at bounding box center [686, 19] width 13 height 13
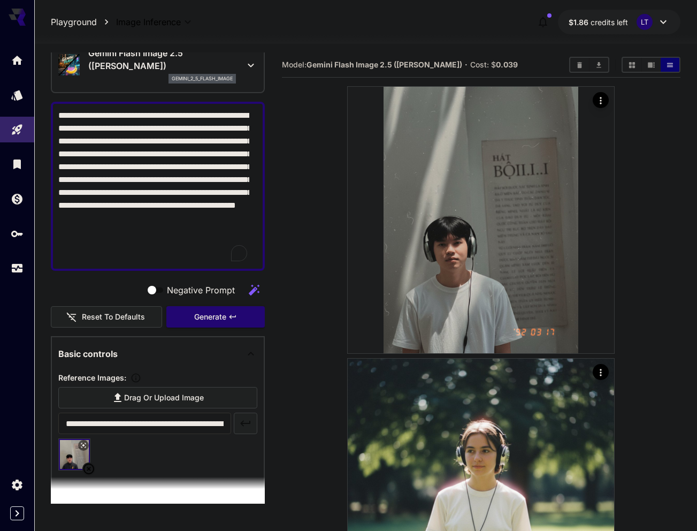
click at [663, 22] on icon at bounding box center [663, 22] width 6 height 4
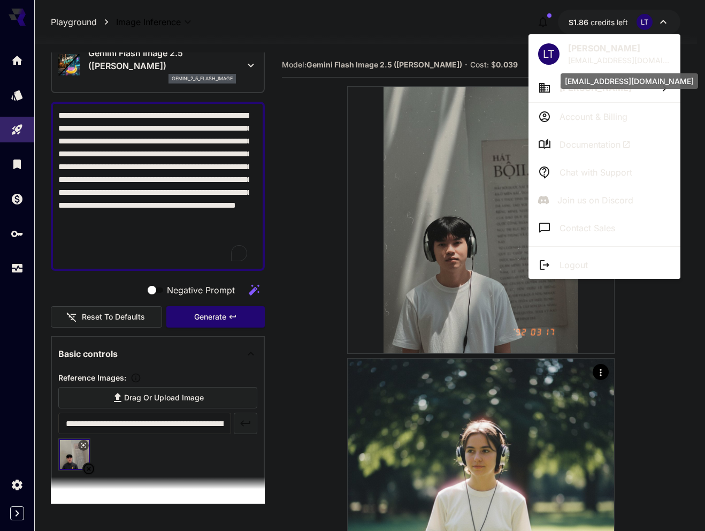
click at [606, 57] on p "[EMAIL_ADDRESS][DOMAIN_NAME]" at bounding box center [619, 60] width 103 height 11
drag, startPoint x: 353, startPoint y: 261, endPoint x: 345, endPoint y: 267, distance: 10.0
click at [353, 262] on div at bounding box center [352, 265] width 705 height 531
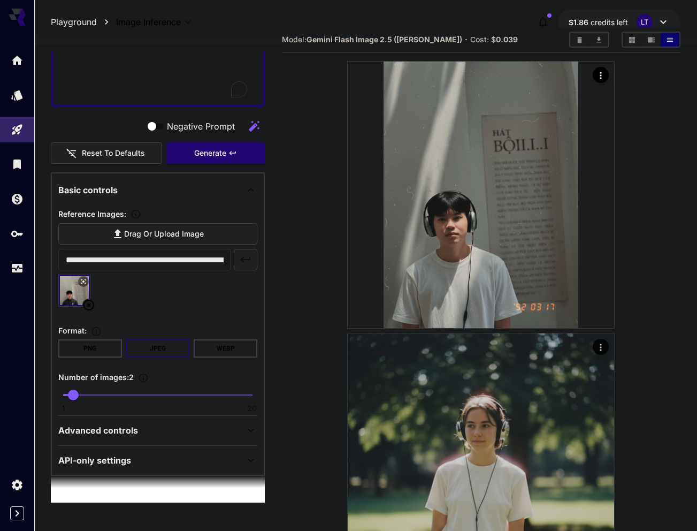
scroll to position [0, 0]
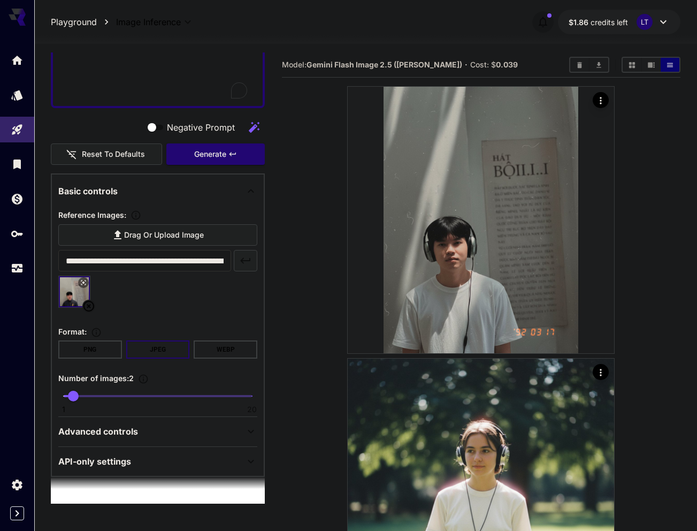
click at [547, 24] on icon "button" at bounding box center [543, 22] width 13 height 13
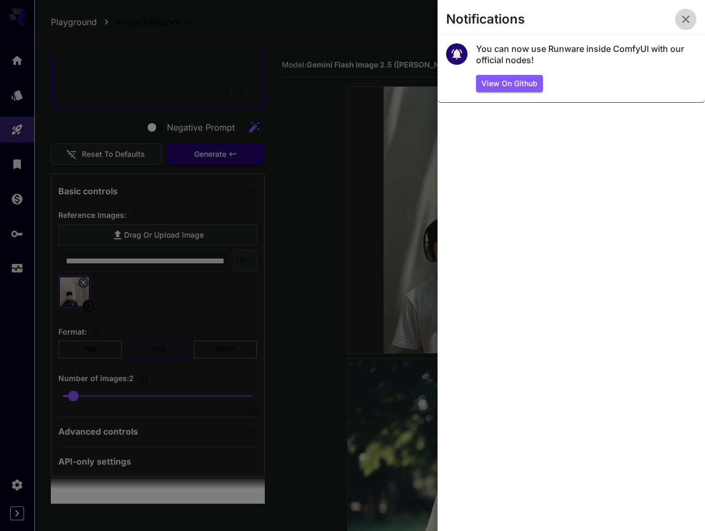
click at [687, 21] on icon "button" at bounding box center [686, 19] width 13 height 13
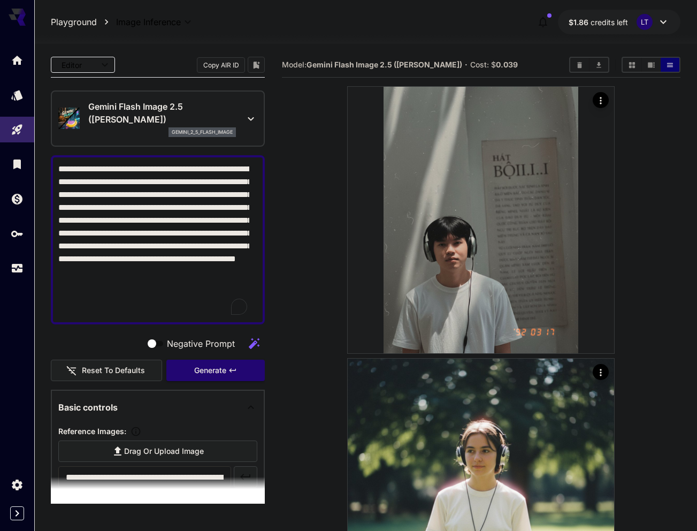
click at [222, 214] on textarea "**********" at bounding box center [153, 240] width 191 height 154
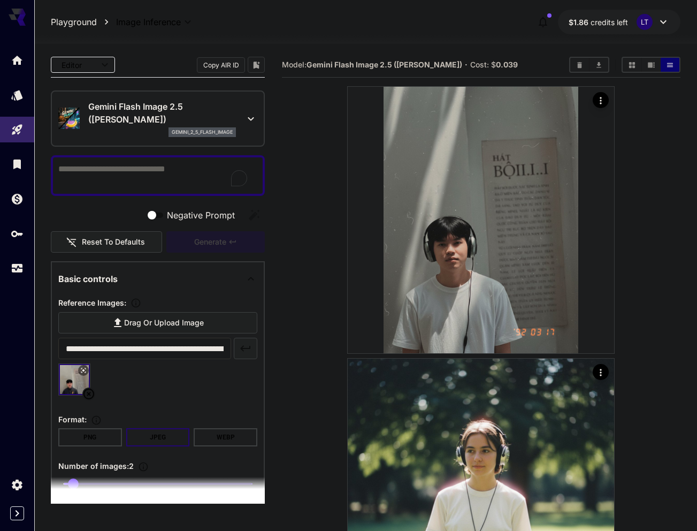
paste textarea "**********"
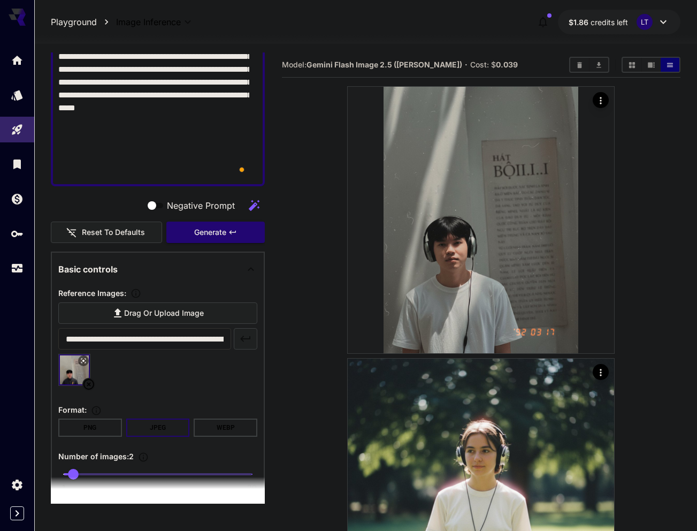
scroll to position [88, 0]
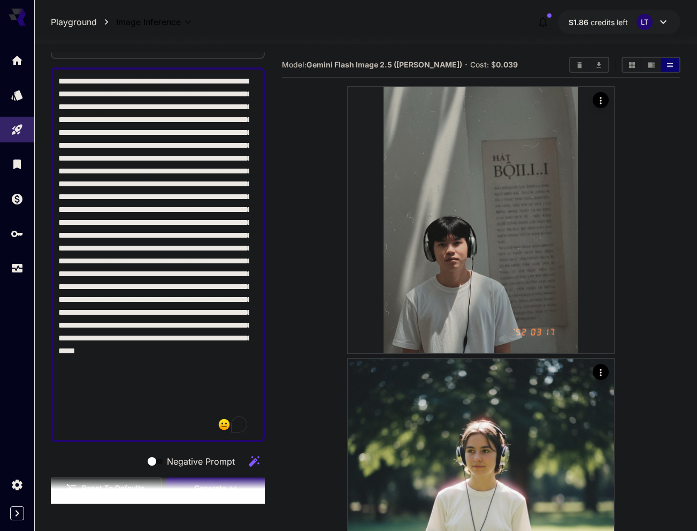
paste textarea "**********"
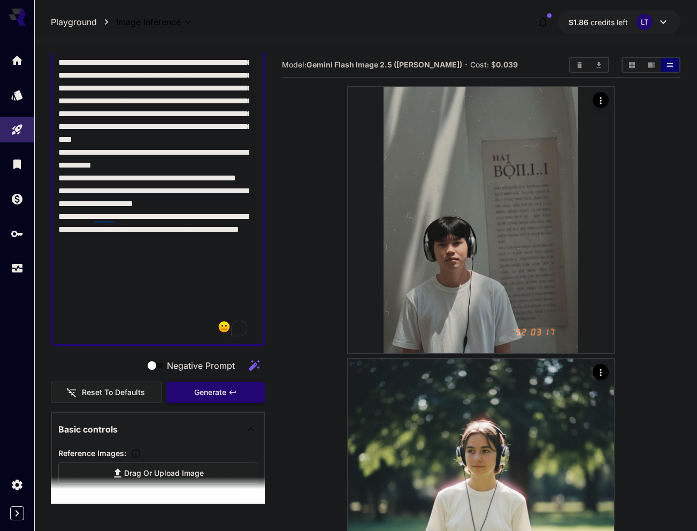
scroll to position [301, 0]
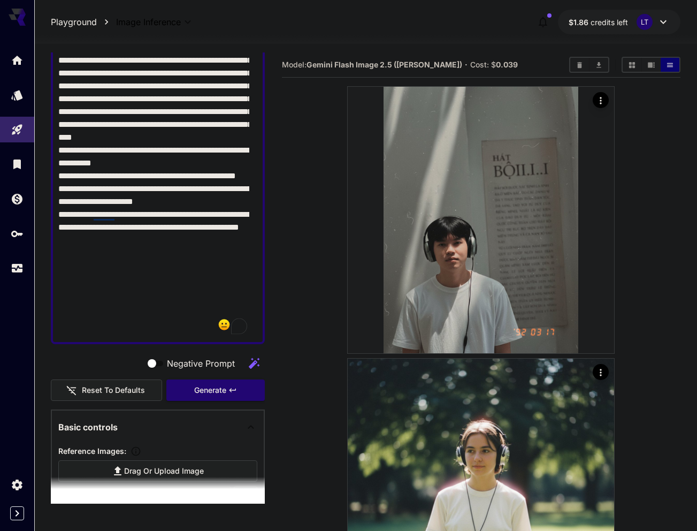
click at [137, 251] on textarea "Negative Prompt" at bounding box center [153, 98] width 191 height 475
click at [131, 202] on textarea "Negative Prompt" at bounding box center [153, 98] width 191 height 475
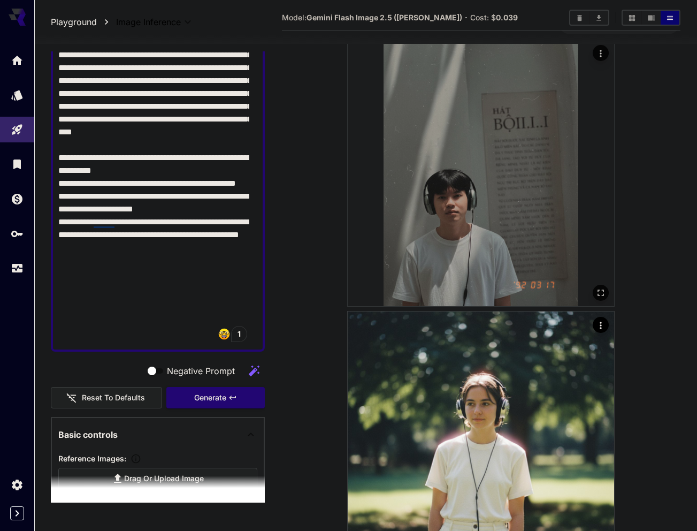
scroll to position [0, 0]
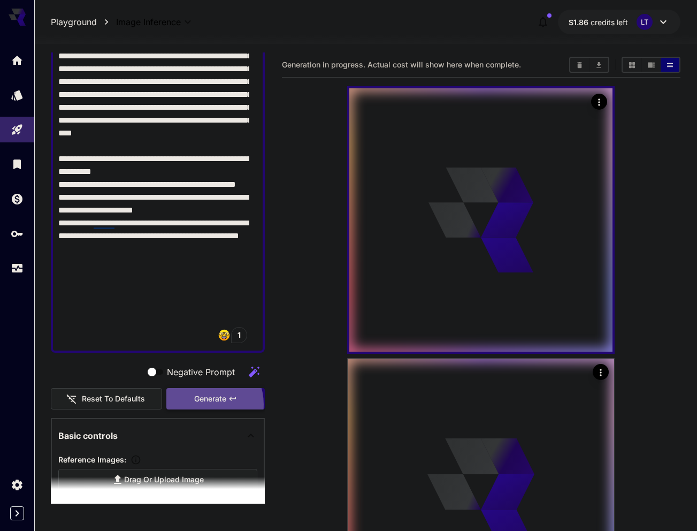
click at [199, 404] on span "Generate" at bounding box center [210, 398] width 32 height 13
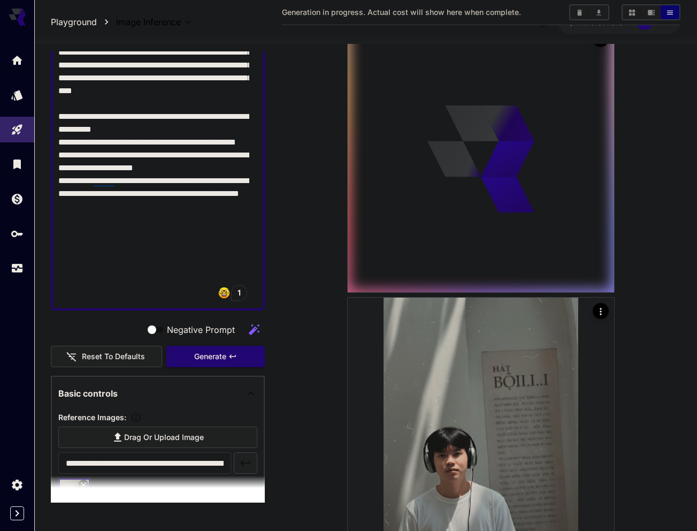
scroll to position [344, 0]
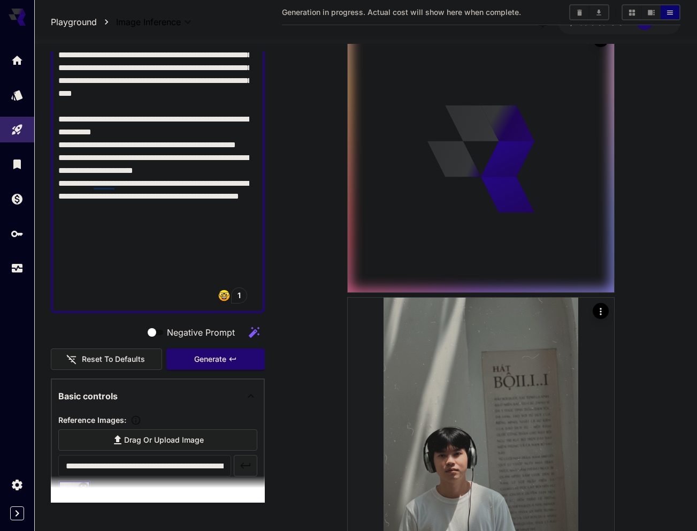
drag, startPoint x: 66, startPoint y: 182, endPoint x: 97, endPoint y: 222, distance: 49.6
click at [95, 218] on textarea "Negative Prompt" at bounding box center [153, 62] width 191 height 488
click at [132, 275] on textarea "Negative Prompt" at bounding box center [153, 62] width 191 height 488
drag, startPoint x: 138, startPoint y: 290, endPoint x: 56, endPoint y: 188, distance: 130.1
click at [56, 187] on div at bounding box center [158, 61] width 214 height 503
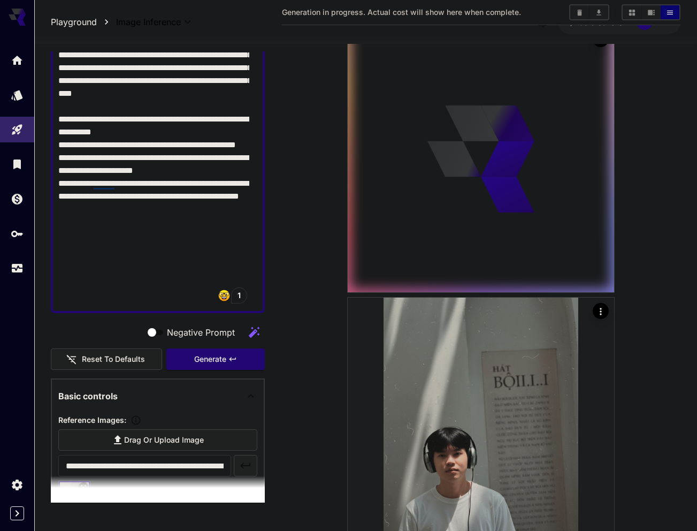
click at [204, 166] on textarea "Negative Prompt" at bounding box center [153, 62] width 191 height 488
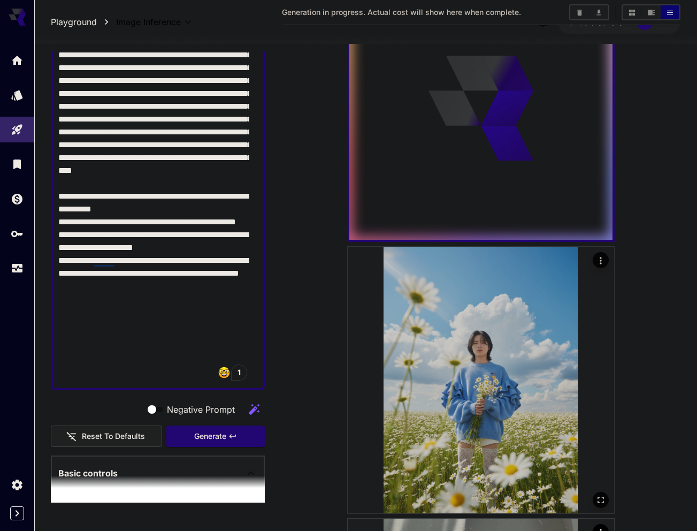
scroll to position [112, 0]
click at [460, 330] on img at bounding box center [481, 379] width 267 height 267
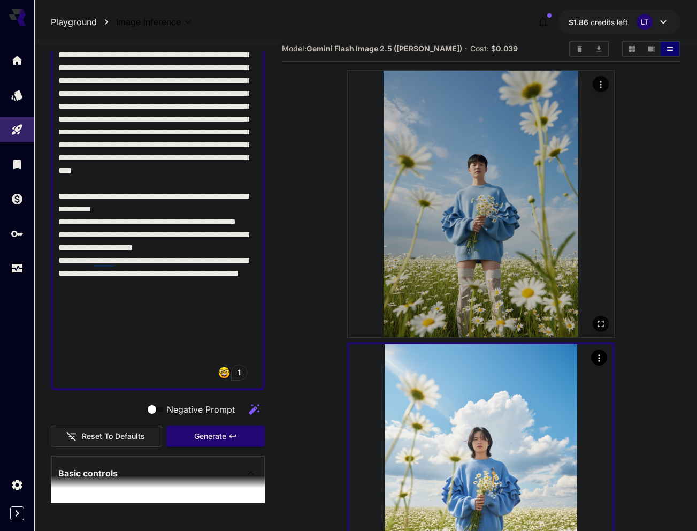
scroll to position [16, 0]
click at [503, 225] on img at bounding box center [481, 204] width 267 height 267
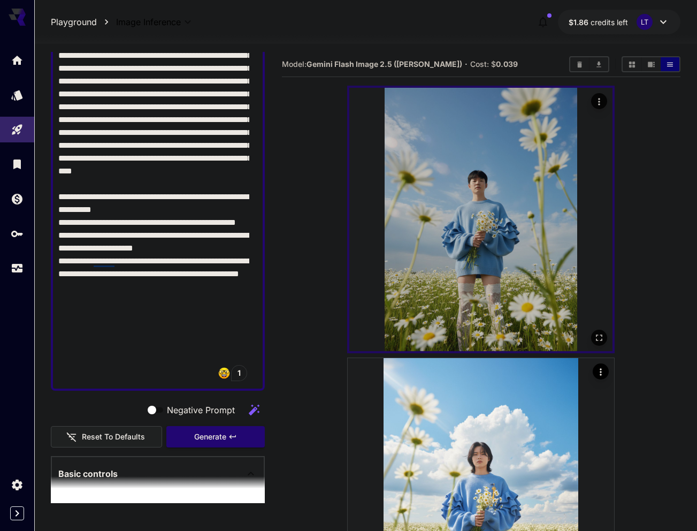
scroll to position [0, 0]
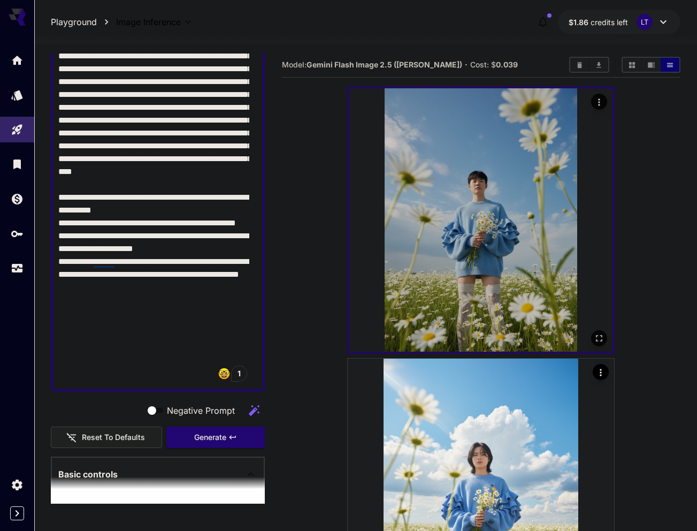
click at [605, 105] on button "Actions" at bounding box center [599, 102] width 16 height 16
click at [599, 98] on icon "Actions" at bounding box center [599, 102] width 11 height 11
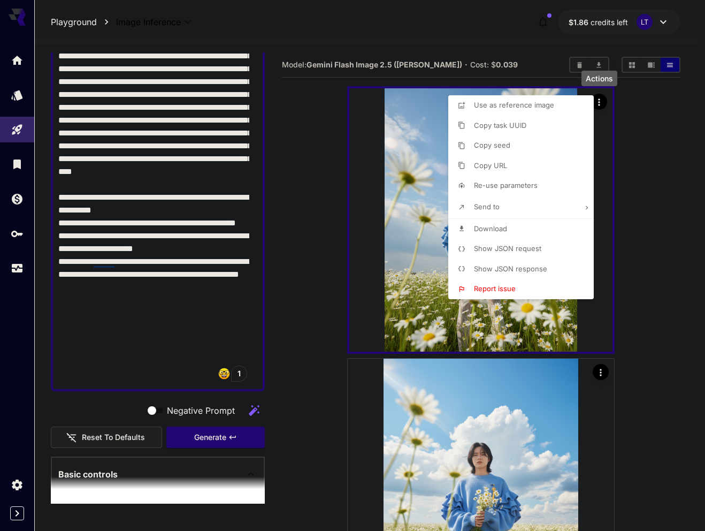
click at [483, 226] on span "Download" at bounding box center [490, 228] width 33 height 9
click at [604, 365] on div at bounding box center [352, 265] width 705 height 531
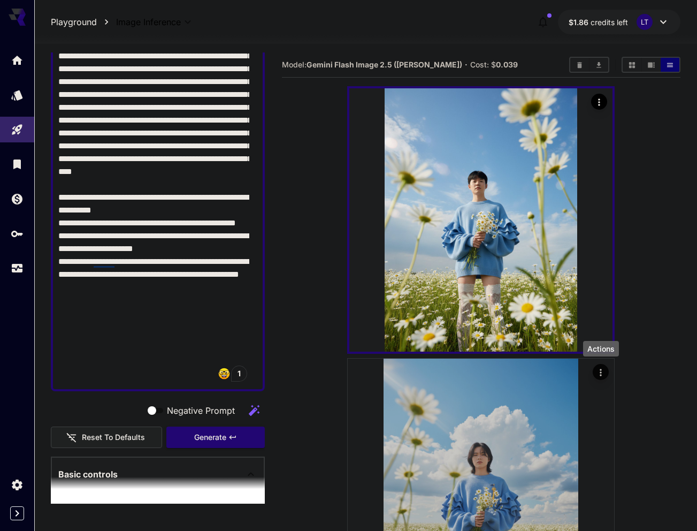
click at [601, 371] on icon "Actions" at bounding box center [601, 372] width 11 height 11
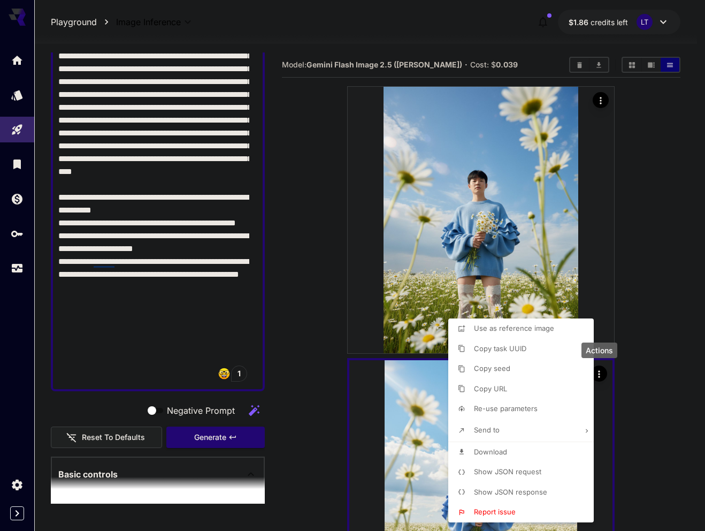
click at [486, 450] on span "Download" at bounding box center [490, 451] width 33 height 9
click at [623, 307] on div at bounding box center [352, 265] width 705 height 531
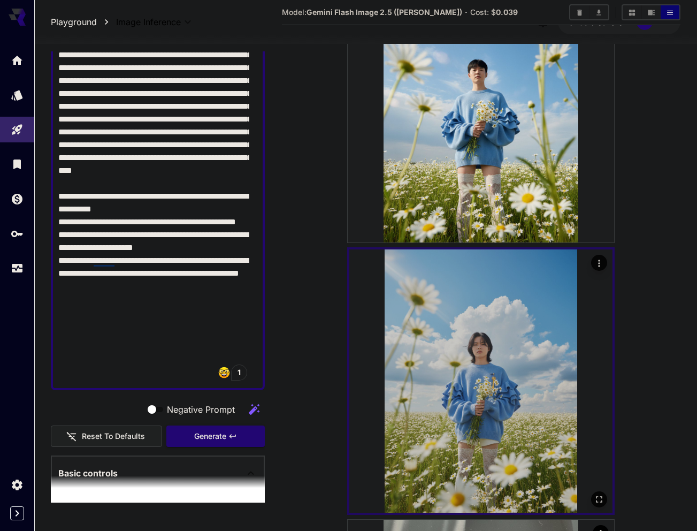
scroll to position [108, 0]
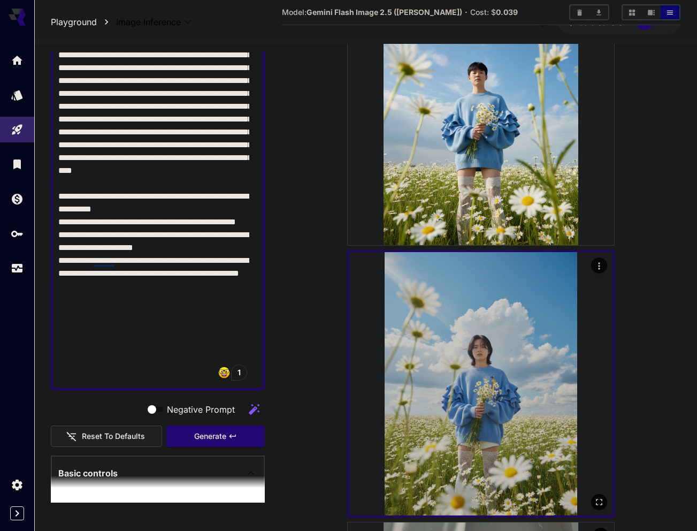
click at [597, 265] on icon "Actions" at bounding box center [599, 266] width 11 height 11
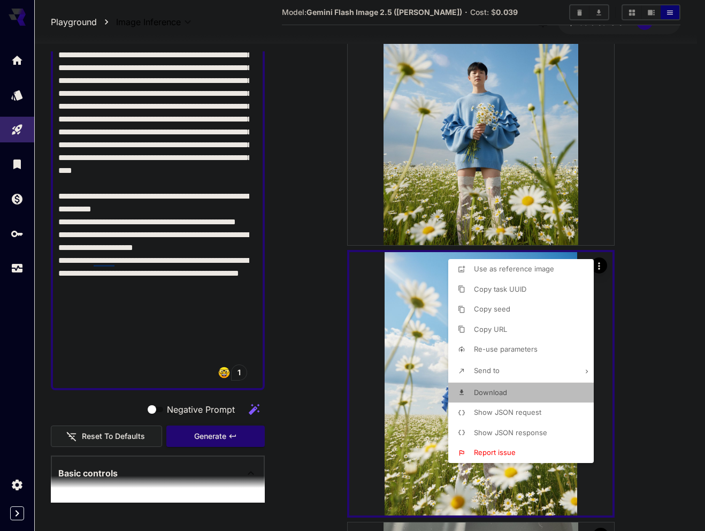
click at [488, 389] on span "Download" at bounding box center [490, 392] width 33 height 9
click at [657, 217] on div at bounding box center [352, 265] width 705 height 531
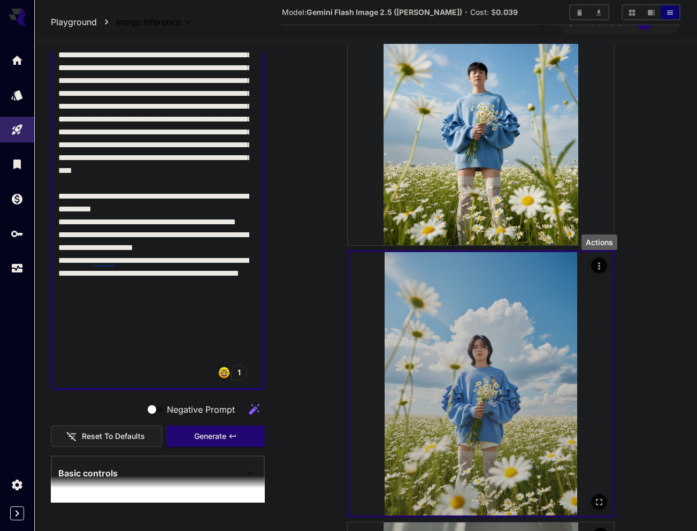
click at [599, 265] on icon "Actions" at bounding box center [599, 266] width 11 height 11
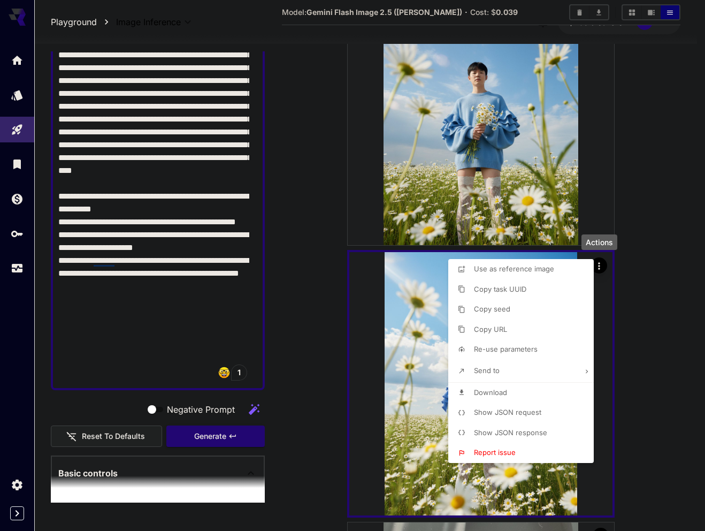
click at [482, 389] on span "Download" at bounding box center [490, 392] width 33 height 9
click at [490, 387] on p "Download" at bounding box center [490, 392] width 33 height 11
click at [636, 372] on div at bounding box center [352, 265] width 705 height 531
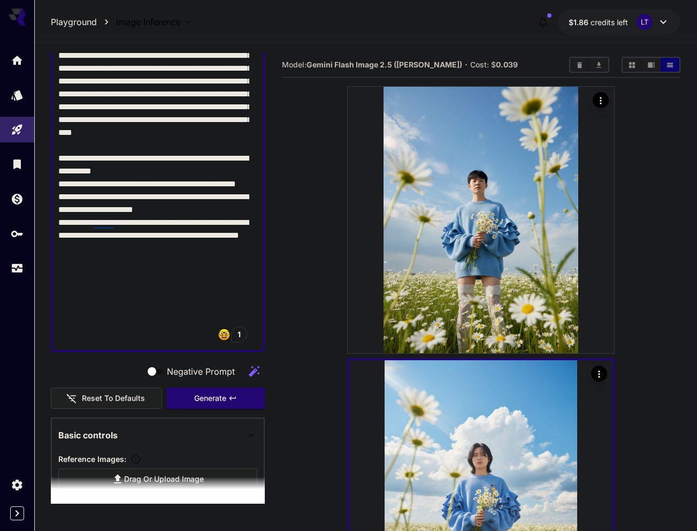
scroll to position [304, 0]
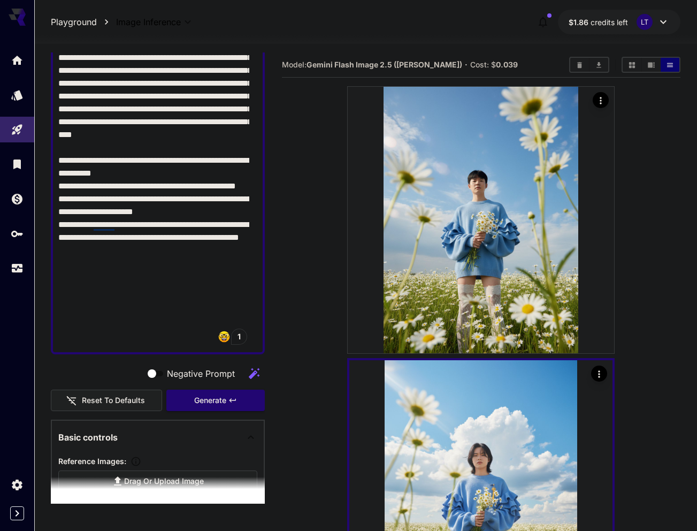
drag, startPoint x: 126, startPoint y: 316, endPoint x: 60, endPoint y: 225, distance: 111.9
click at [60, 225] on textarea "Negative Prompt" at bounding box center [153, 103] width 191 height 488
paste textarea "**********"
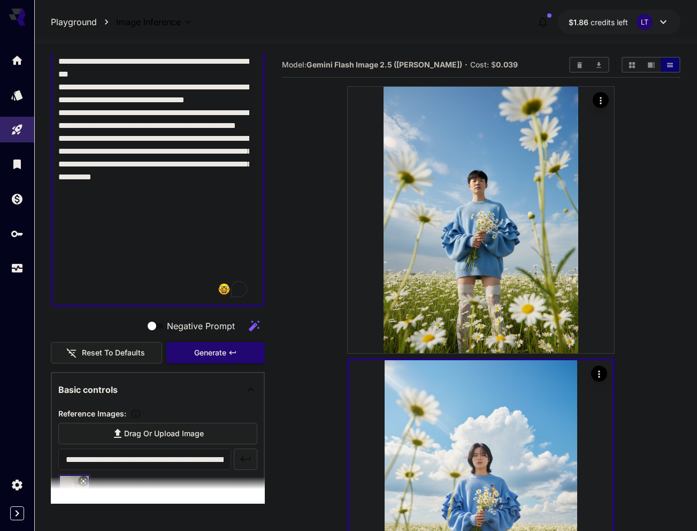
scroll to position [432, 0]
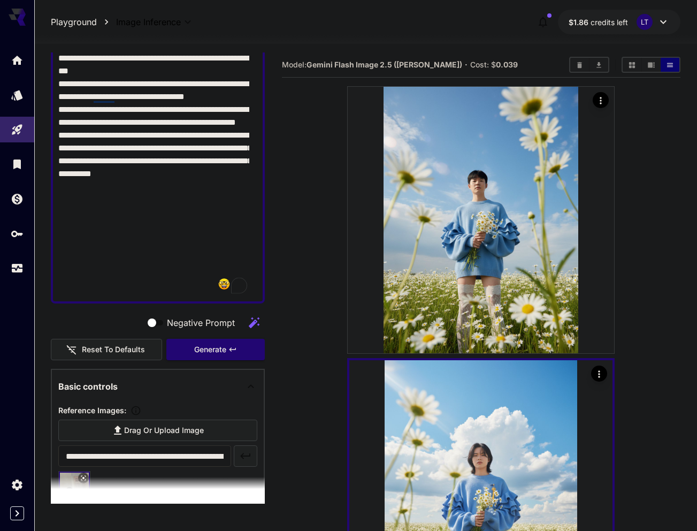
drag, startPoint x: 110, startPoint y: 266, endPoint x: 55, endPoint y: 214, distance: 75.3
click at [55, 213] on div at bounding box center [158, 13] width 214 height 580
click at [132, 234] on textarea "Negative Prompt" at bounding box center [153, 13] width 191 height 565
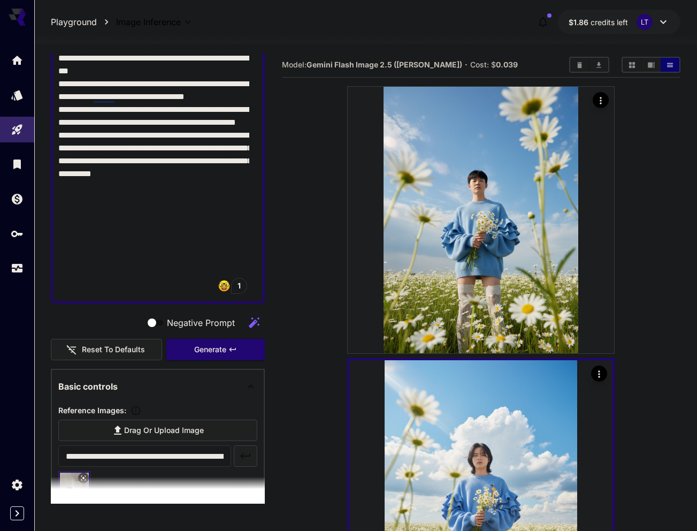
click at [134, 227] on textarea "Negative Prompt" at bounding box center [153, 13] width 191 height 565
click at [150, 238] on textarea "Negative Prompt" at bounding box center [153, 13] width 191 height 565
click at [150, 239] on textarea "Negative Prompt" at bounding box center [153, 13] width 191 height 565
click at [148, 241] on textarea "Negative Prompt" at bounding box center [153, 13] width 191 height 565
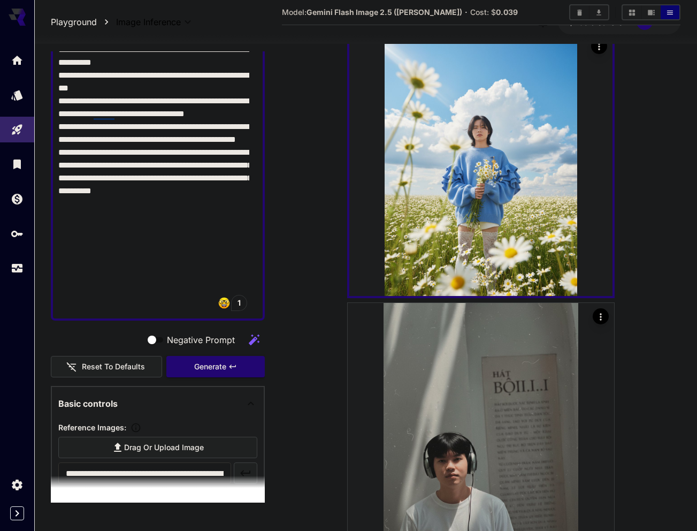
scroll to position [412, 0]
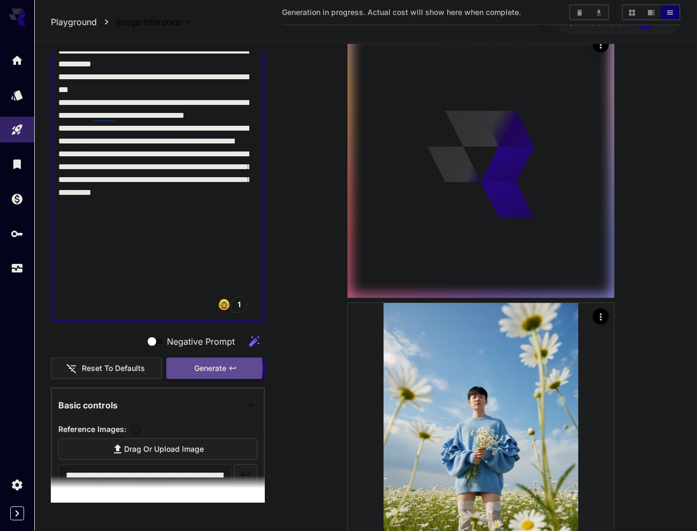
click at [194, 368] on span "Generate" at bounding box center [210, 368] width 32 height 13
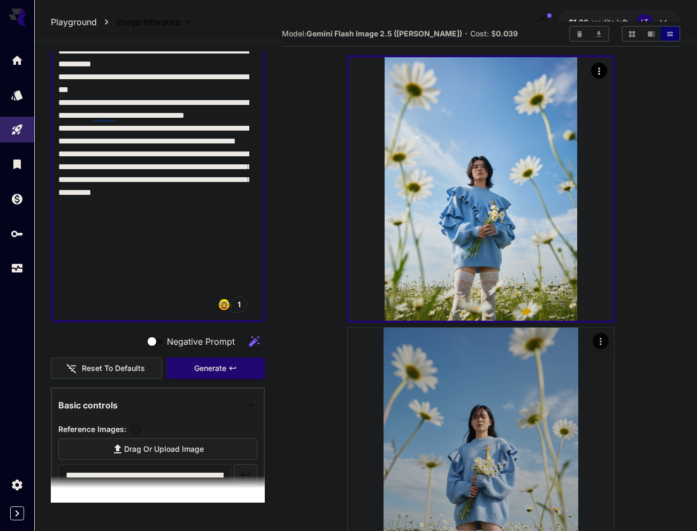
scroll to position [26, 0]
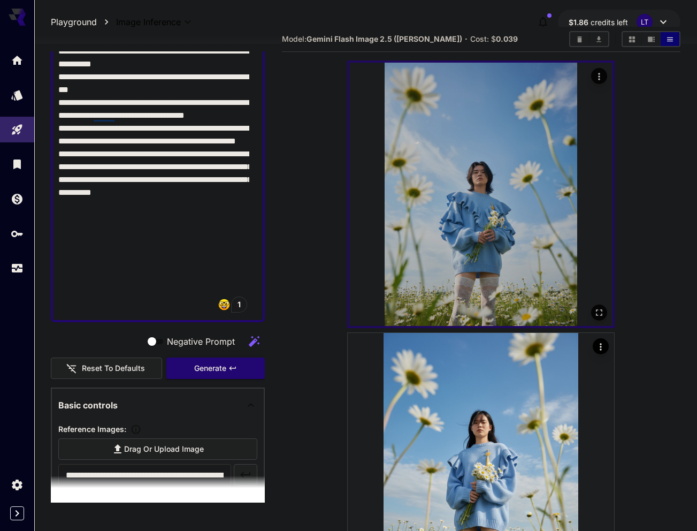
click at [483, 171] on img at bounding box center [480, 194] width 263 height 263
click at [603, 307] on button "Open in fullscreen" at bounding box center [599, 313] width 16 height 16
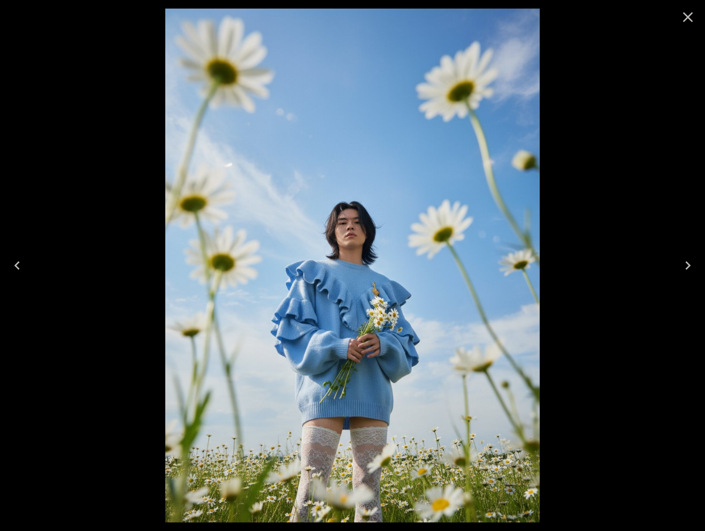
click at [693, 14] on icon "Close" at bounding box center [688, 17] width 17 height 17
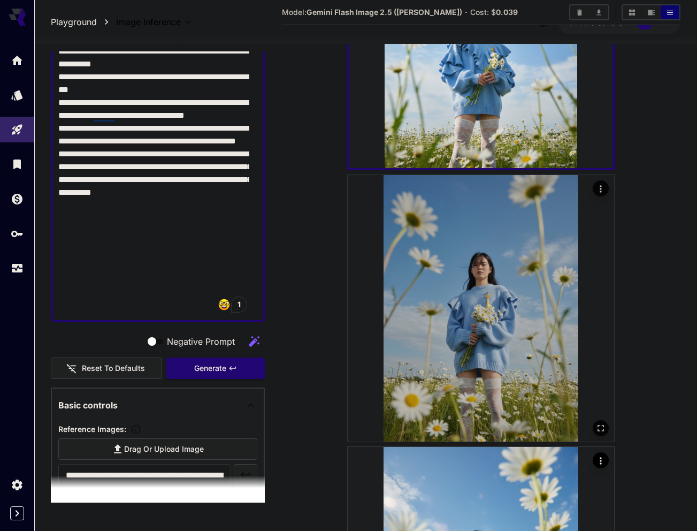
scroll to position [186, 0]
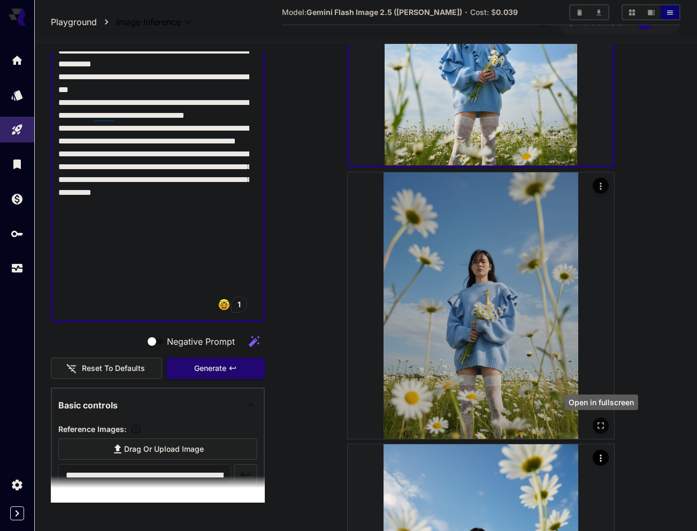
click at [602, 424] on icon "Open in fullscreen" at bounding box center [601, 425] width 11 height 11
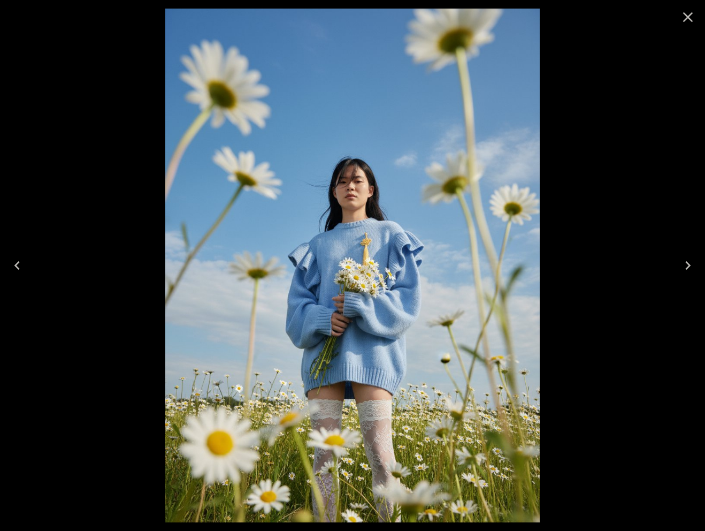
click at [686, 9] on icon "Close" at bounding box center [688, 17] width 17 height 17
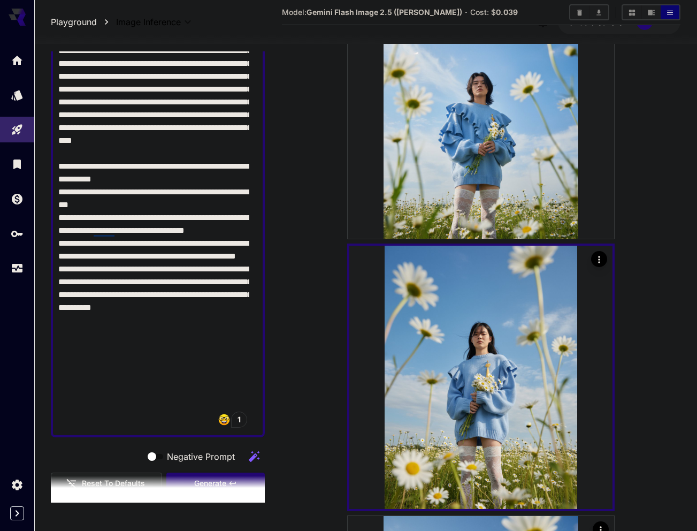
scroll to position [292, 0]
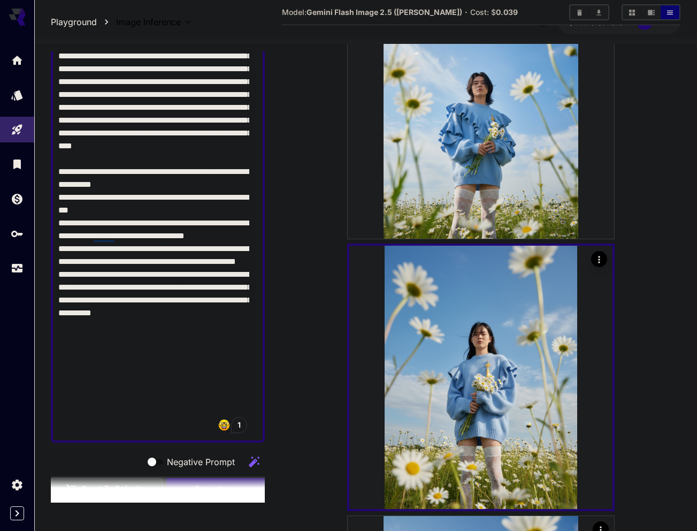
drag, startPoint x: 58, startPoint y: 147, endPoint x: 133, endPoint y: 211, distance: 98.7
click at [133, 211] on textarea "Negative Prompt" at bounding box center [153, 152] width 191 height 565
paste textarea "**********"
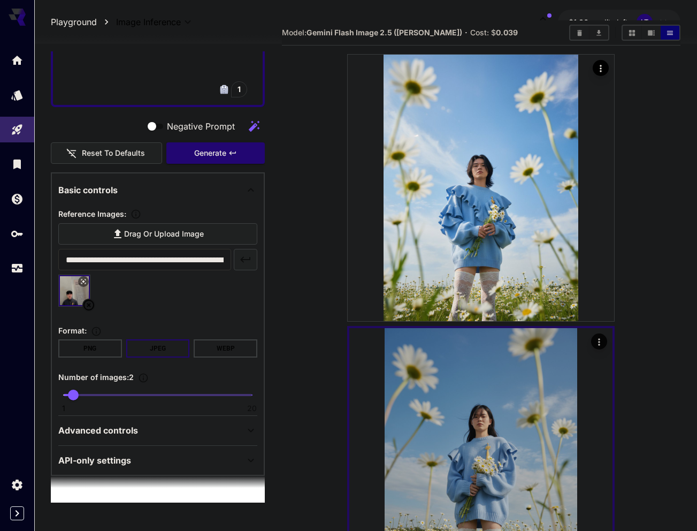
scroll to position [0, 0]
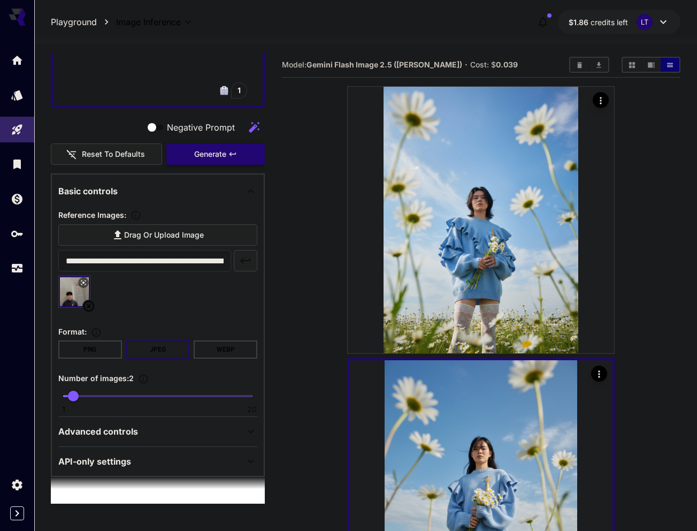
click at [203, 154] on span "Generate" at bounding box center [210, 154] width 32 height 13
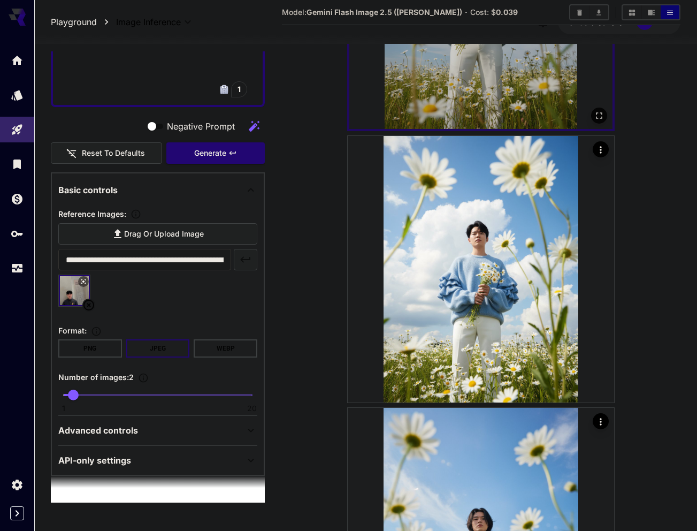
scroll to position [227, 0]
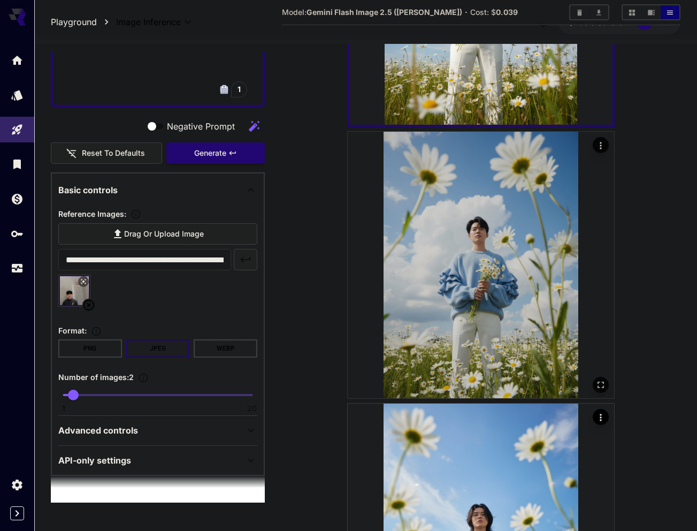
click at [499, 247] on img at bounding box center [481, 265] width 267 height 267
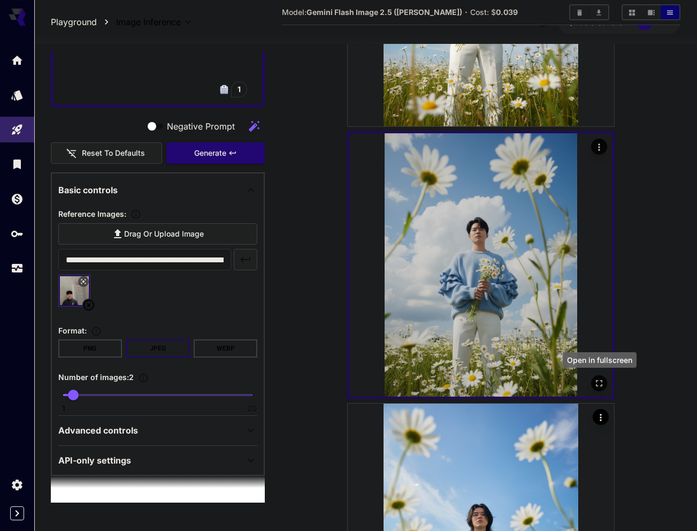
click at [603, 383] on icon "Open in fullscreen" at bounding box center [599, 383] width 11 height 11
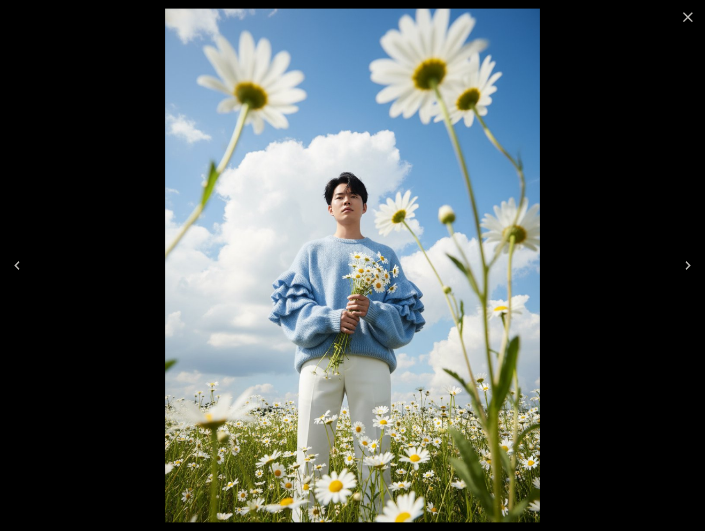
click at [692, 16] on icon "Close" at bounding box center [688, 17] width 17 height 17
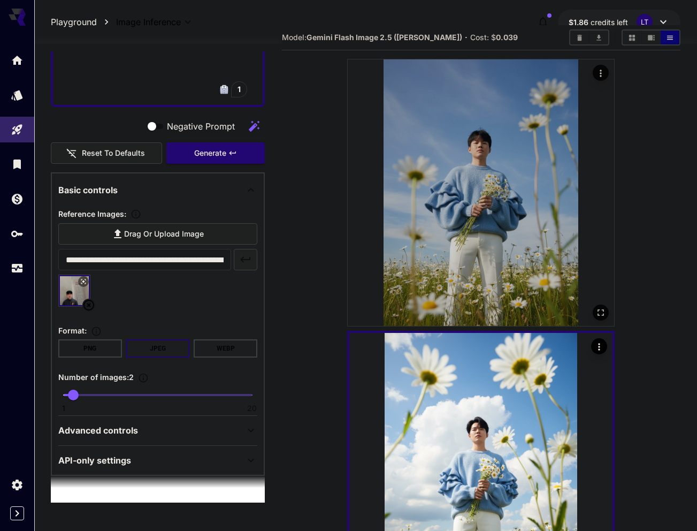
scroll to position [0, 0]
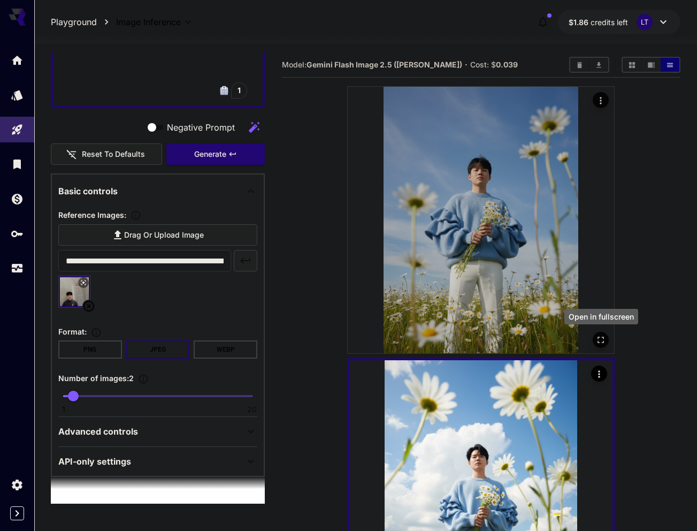
click at [597, 337] on icon "Open in fullscreen" at bounding box center [601, 339] width 11 height 11
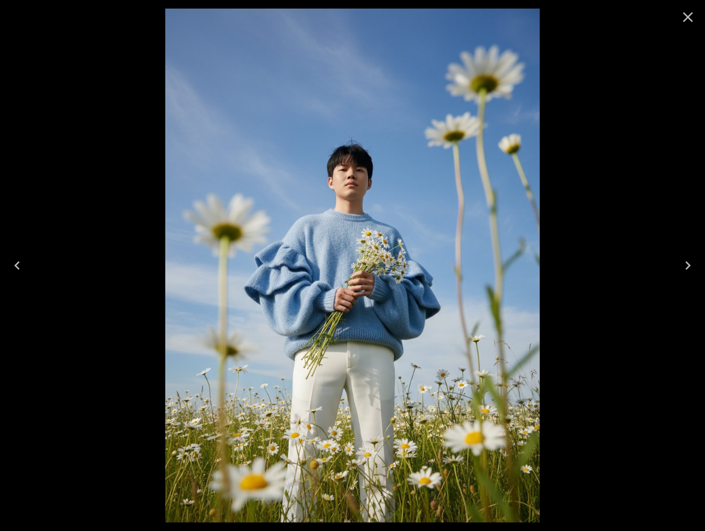
click at [687, 14] on icon "Close" at bounding box center [688, 17] width 17 height 17
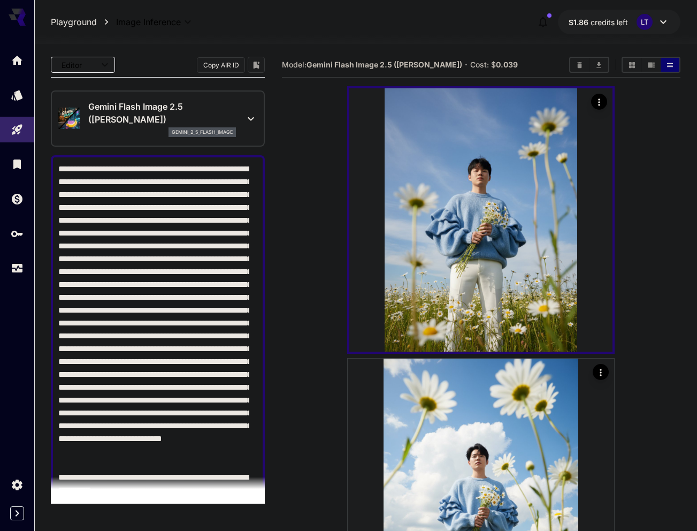
drag, startPoint x: 125, startPoint y: 279, endPoint x: 58, endPoint y: 171, distance: 127.6
click at [58, 171] on textarea "Negative Prompt" at bounding box center [153, 458] width 191 height 591
click at [170, 207] on textarea "Negative Prompt" at bounding box center [153, 458] width 191 height 591
drag, startPoint x: 119, startPoint y: 236, endPoint x: 55, endPoint y: 161, distance: 98.7
click at [55, 161] on div at bounding box center [158, 458] width 214 height 606
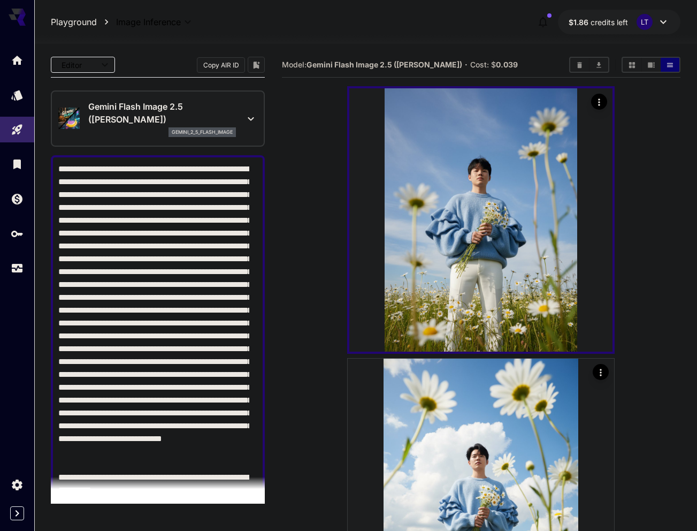
paste textarea "**********"
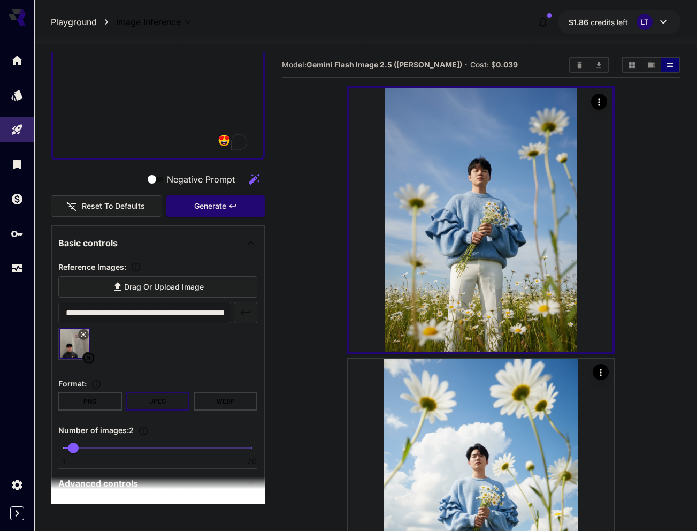
scroll to position [651, 0]
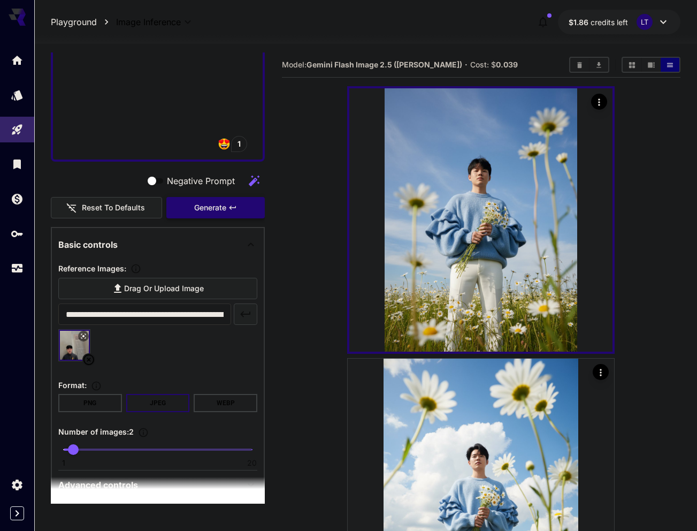
type textarea "**********"
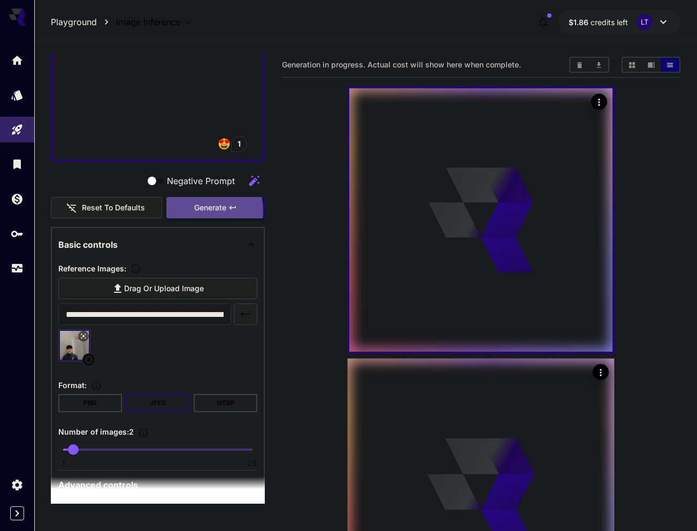
click at [194, 211] on span "Generate" at bounding box center [210, 207] width 32 height 13
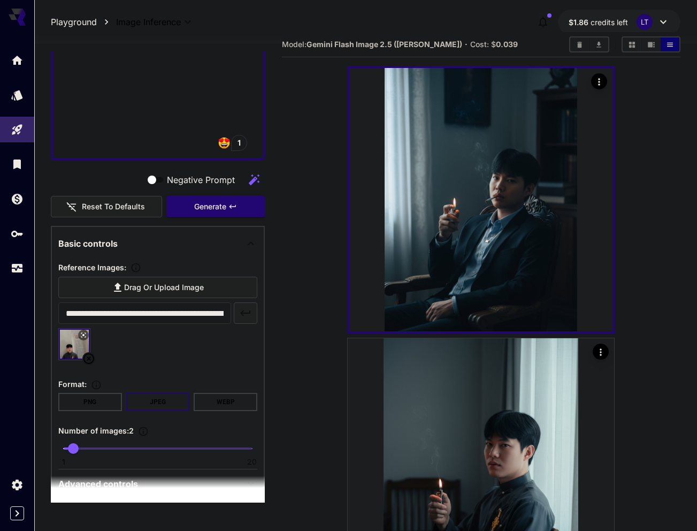
scroll to position [20, 0]
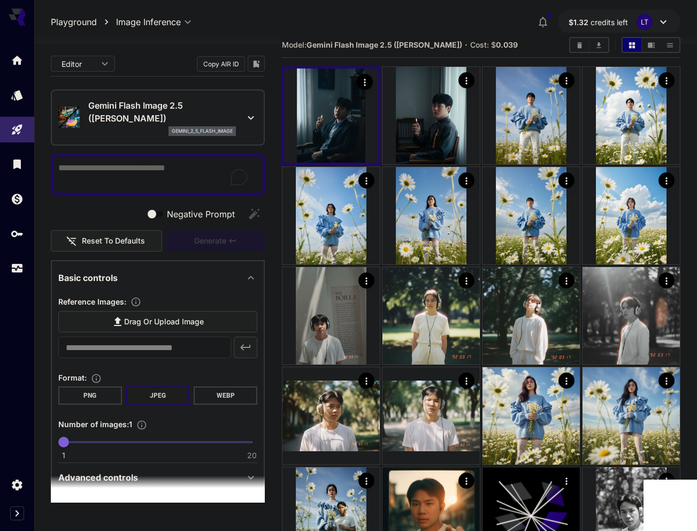
click at [600, 47] on icon "Download All" at bounding box center [599, 45] width 8 height 8
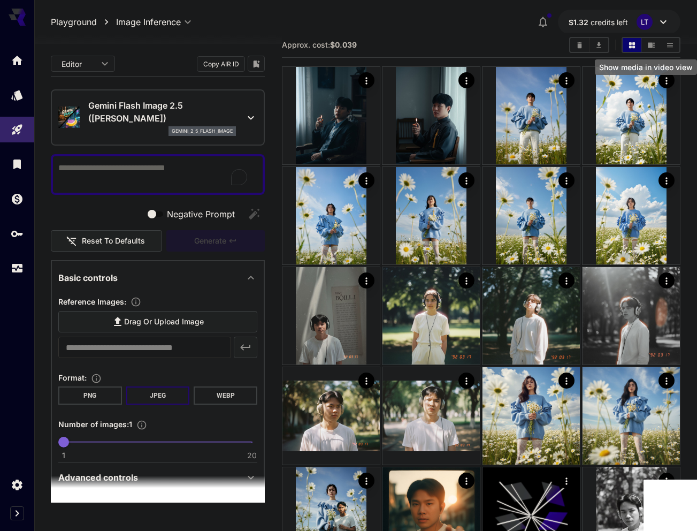
click at [650, 46] on icon "Show media in video view" at bounding box center [651, 44] width 7 height 5
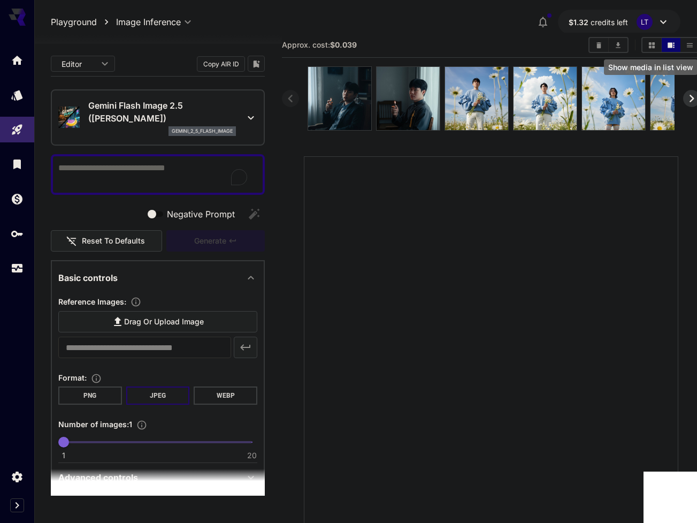
click at [690, 47] on button "Show media in list view" at bounding box center [690, 45] width 19 height 14
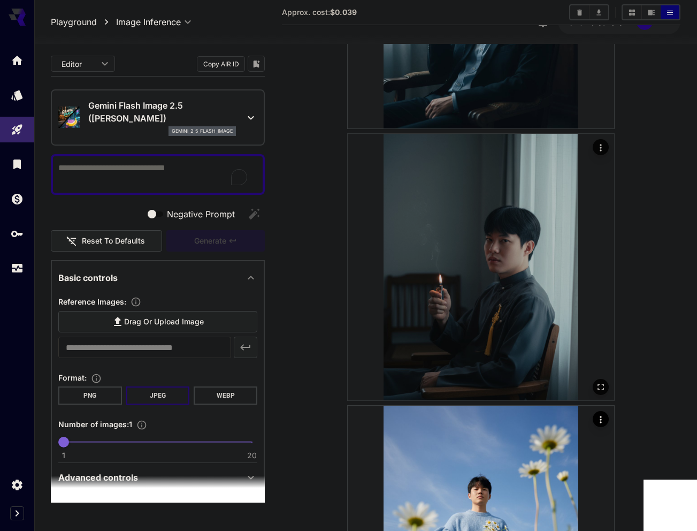
scroll to position [234, 0]
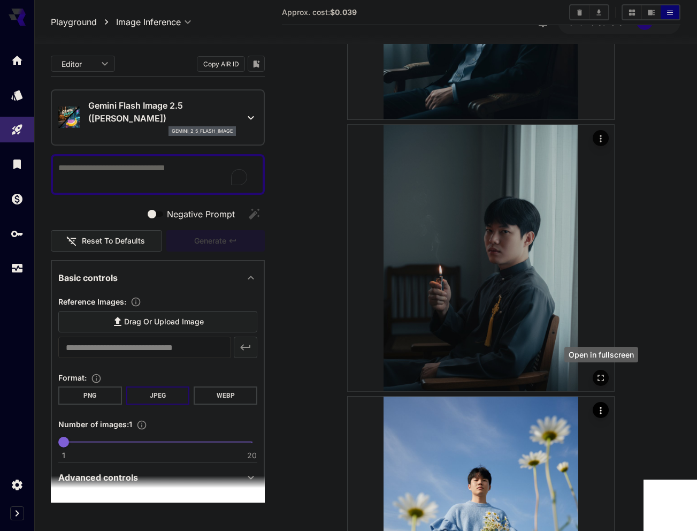
click at [602, 381] on icon "Open in fullscreen" at bounding box center [601, 377] width 11 height 11
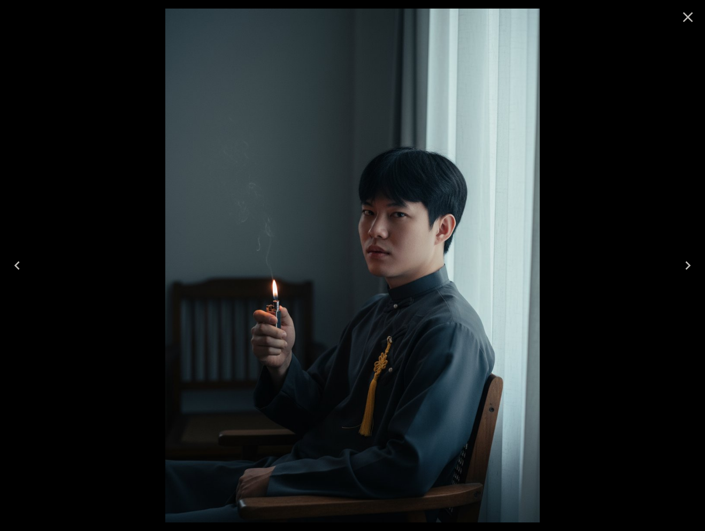
click at [688, 15] on icon "Close" at bounding box center [688, 17] width 17 height 17
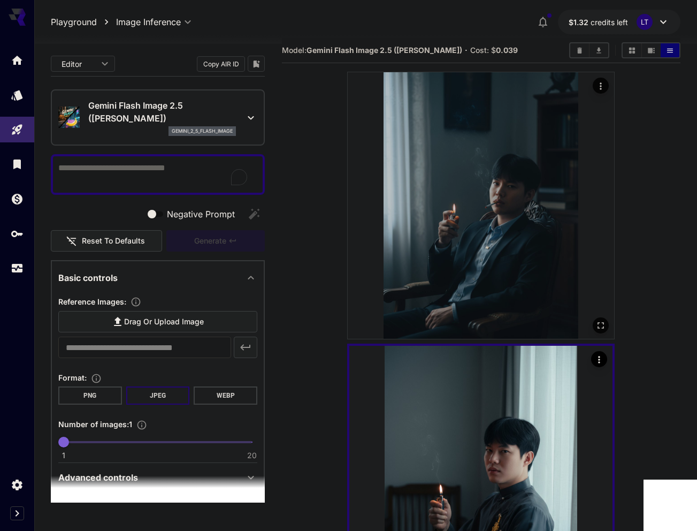
scroll to position [7, 0]
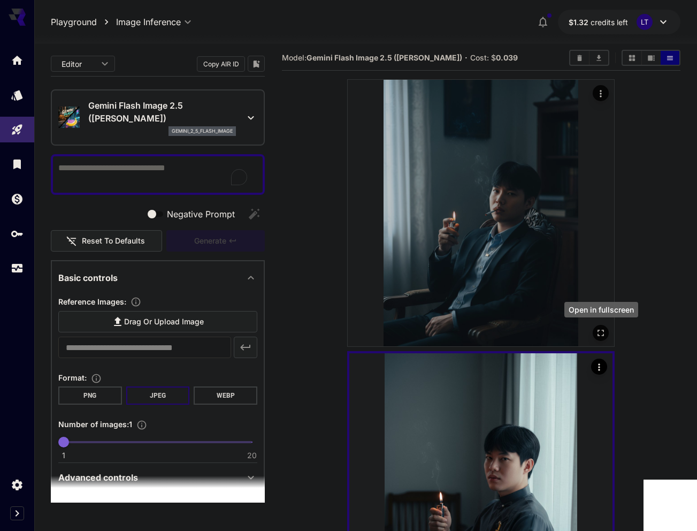
click at [602, 337] on icon "Open in fullscreen" at bounding box center [601, 333] width 11 height 11
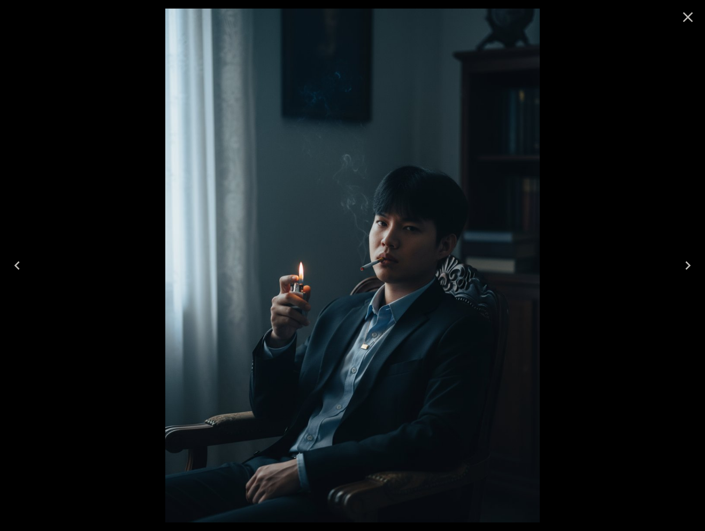
click at [685, 18] on icon "Close" at bounding box center [688, 17] width 17 height 17
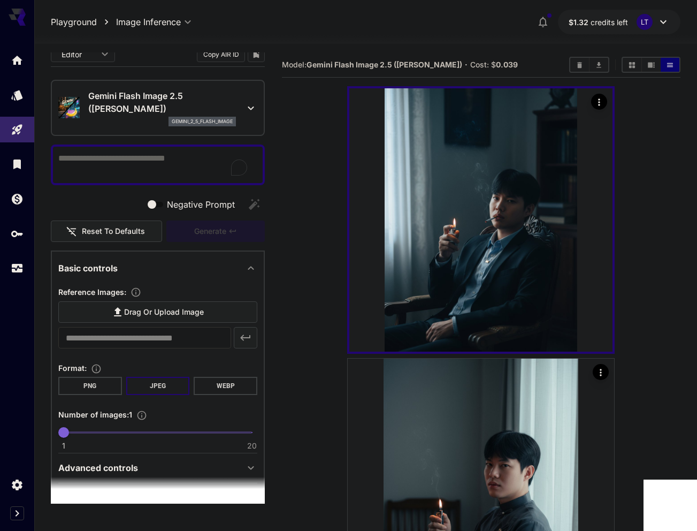
scroll to position [0, 0]
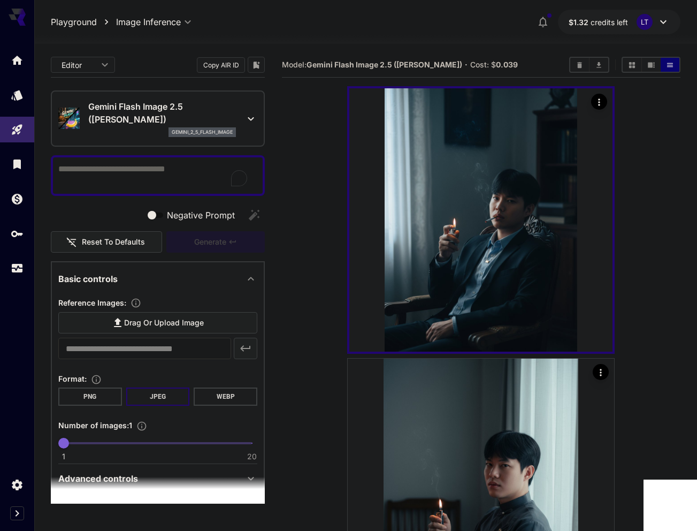
click at [133, 179] on textarea "Negative Prompt" at bounding box center [157, 176] width 199 height 26
click at [119, 325] on icon at bounding box center [117, 322] width 13 height 13
click at [0, 0] on input "Drag or upload image" at bounding box center [0, 0] width 0 height 0
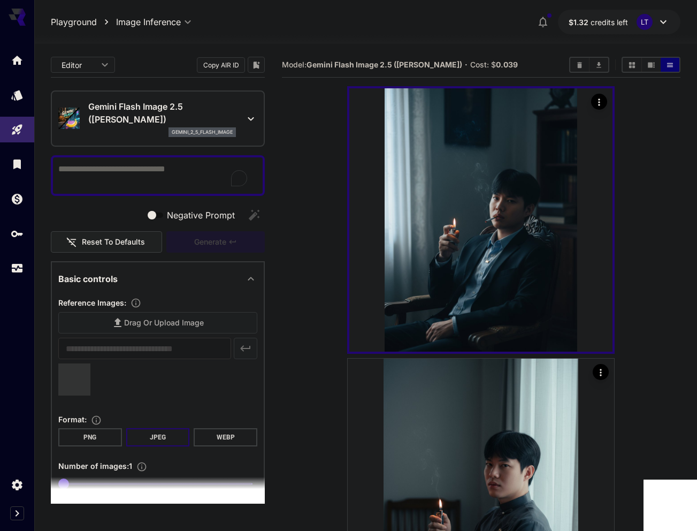
type input "**********"
click at [88, 393] on icon at bounding box center [88, 394] width 11 height 11
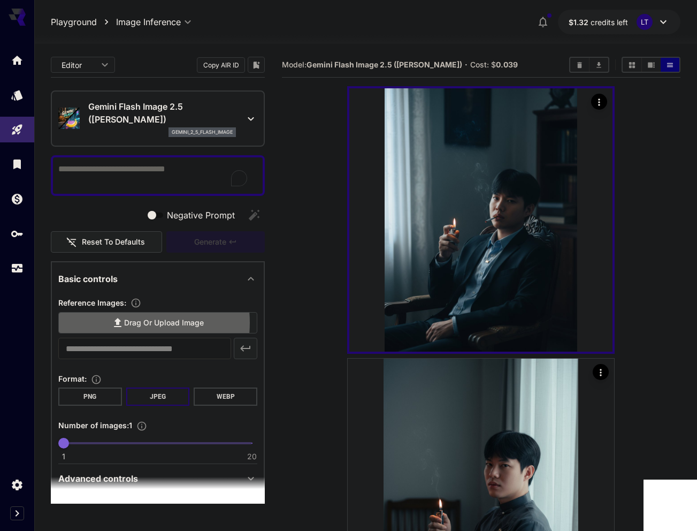
click at [124, 323] on span "Drag or upload image" at bounding box center [164, 322] width 80 height 13
click at [0, 0] on input "Drag or upload image" at bounding box center [0, 0] width 0 height 0
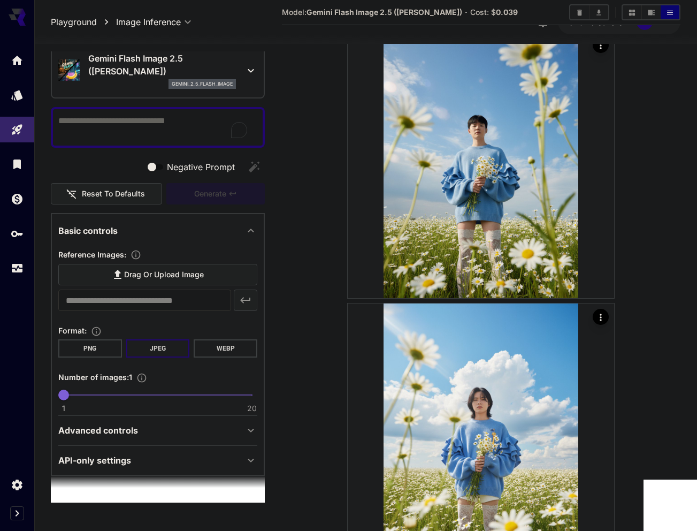
scroll to position [1682, 0]
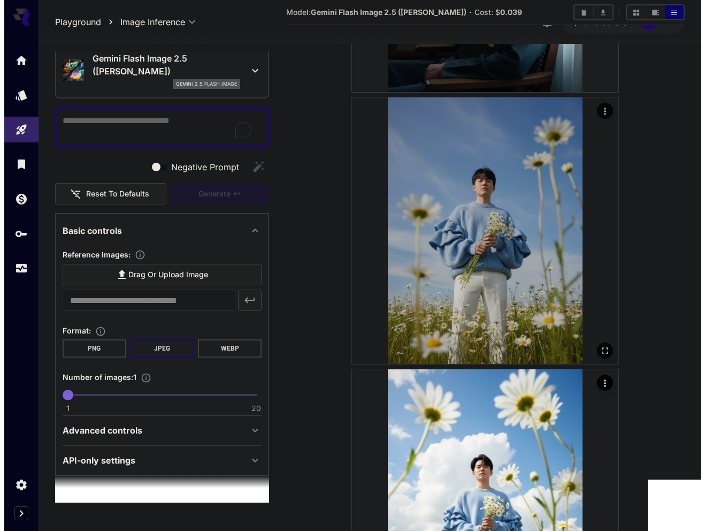
scroll to position [538, 0]
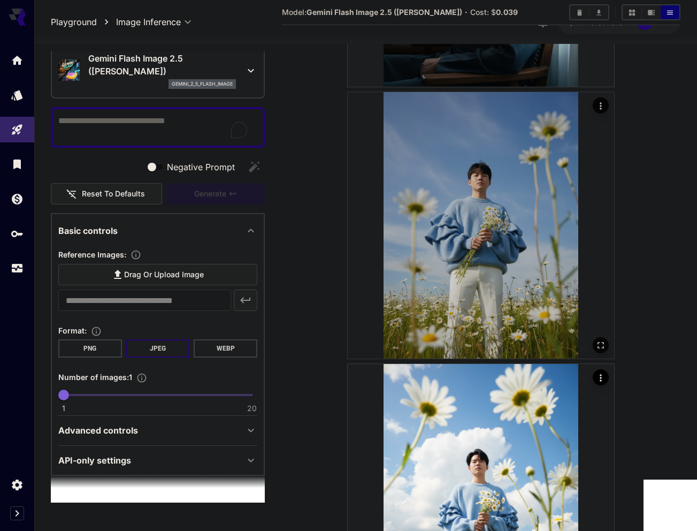
click at [592, 346] on img at bounding box center [481, 225] width 267 height 267
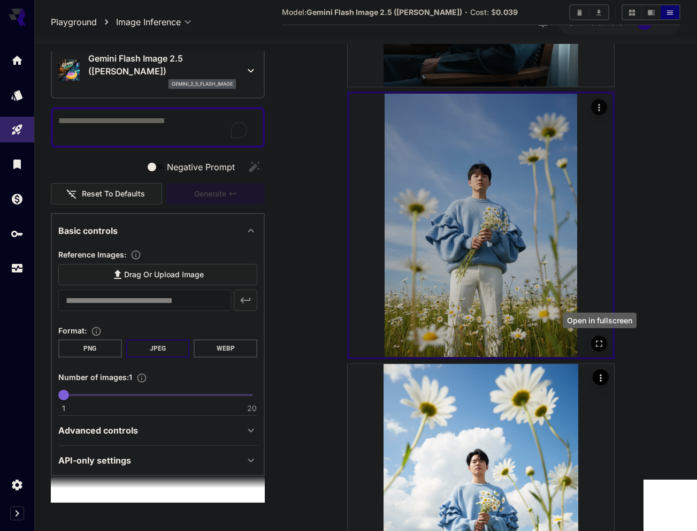
click at [599, 345] on icon "Open in fullscreen" at bounding box center [599, 343] width 11 height 11
